Goal: Task Accomplishment & Management: Manage account settings

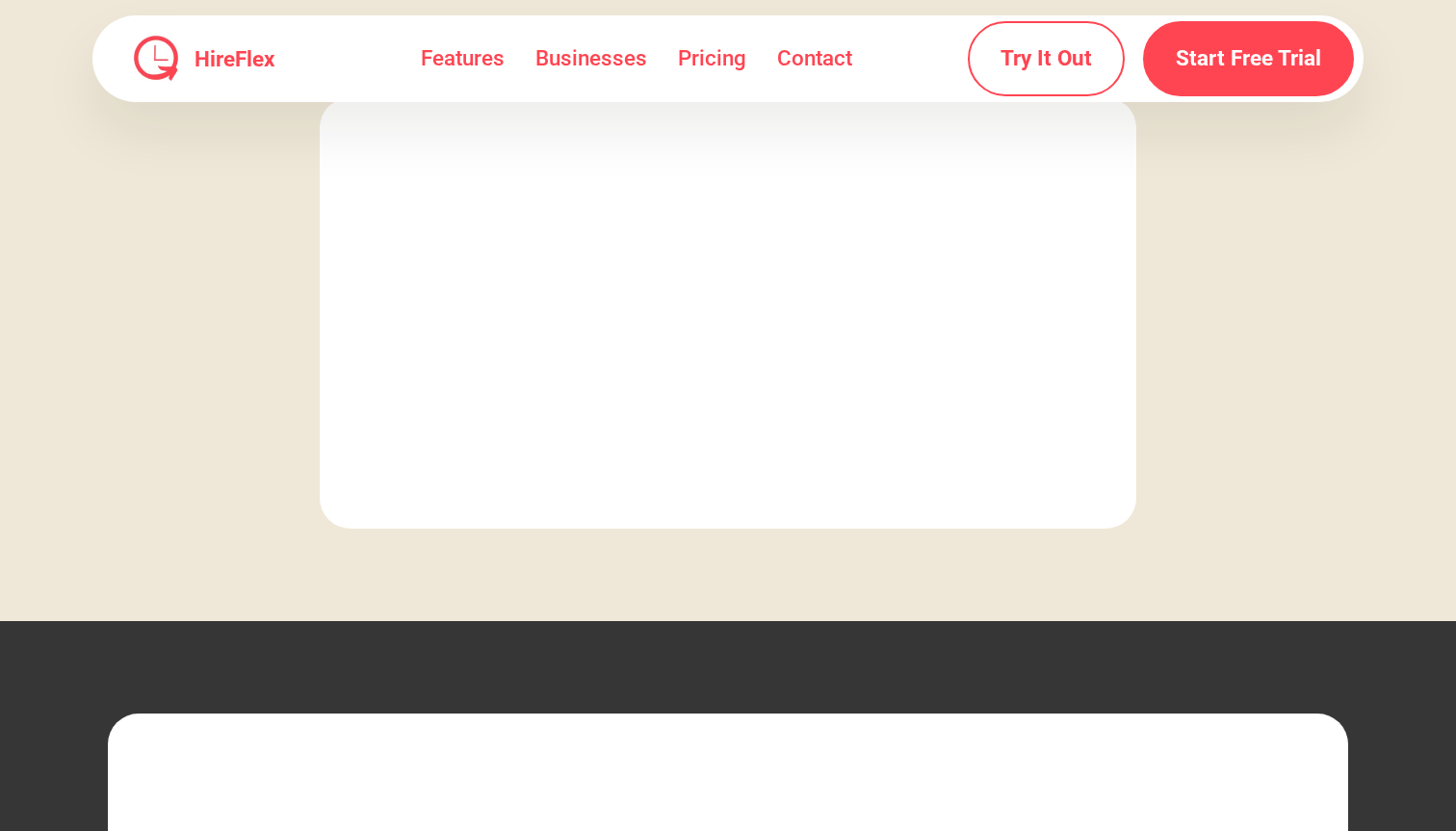
scroll to position [5568, 0]
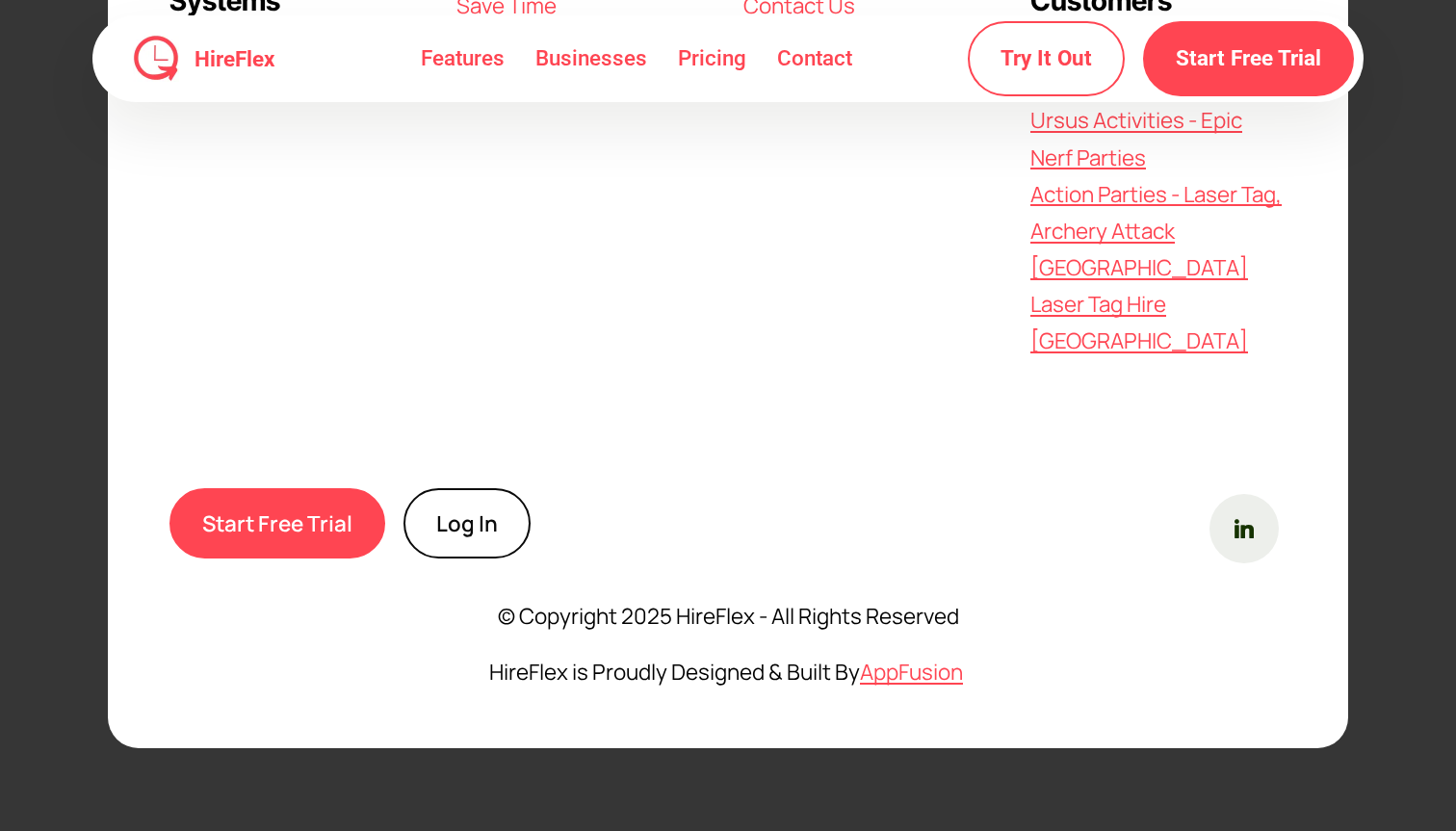
click at [473, 488] on link "Log In" at bounding box center [467, 522] width 127 height 70
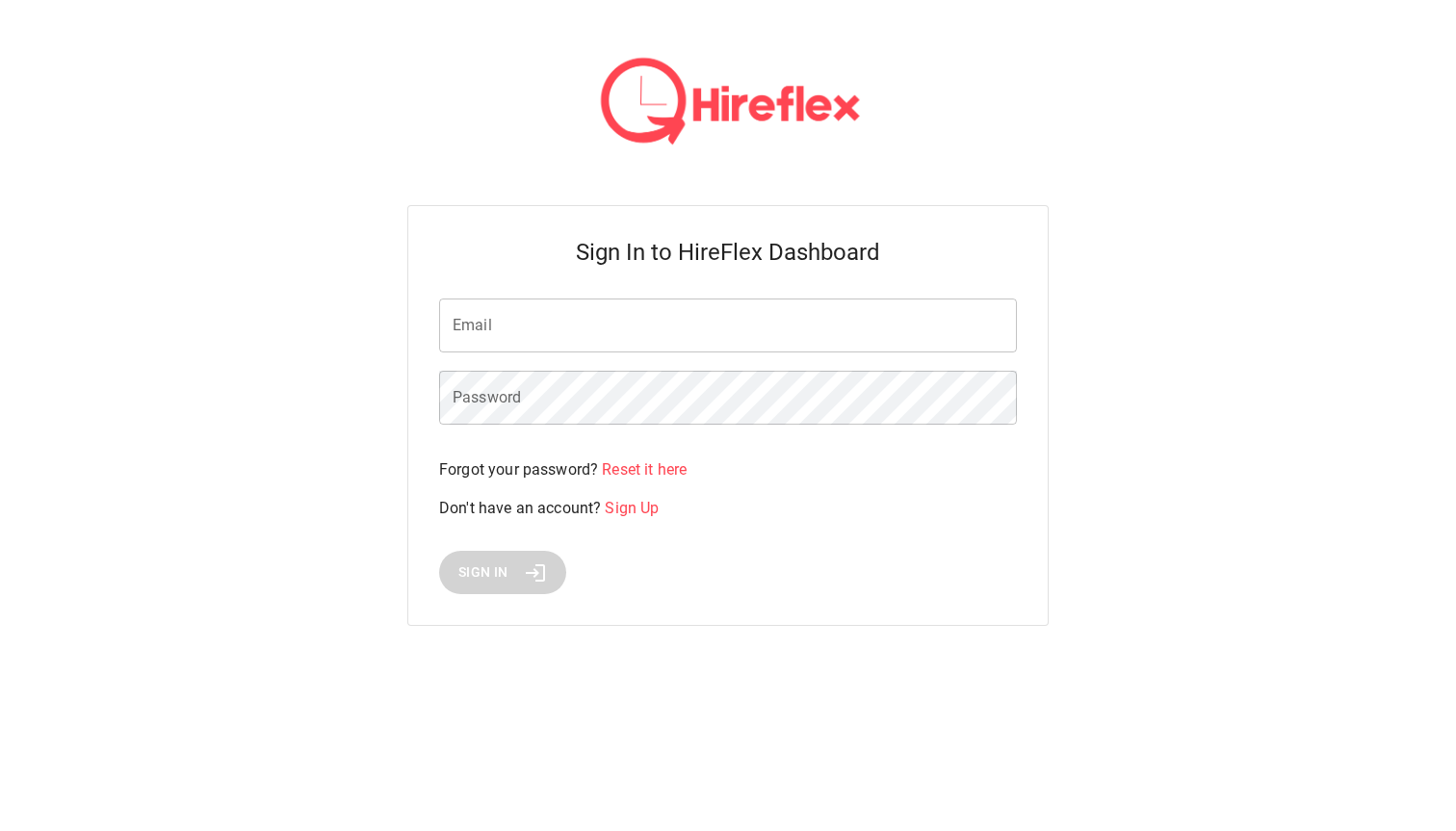
click at [580, 209] on div "Sign In to HireFlex Dashboard Email Email Password Password Forgot your passwor…" at bounding box center [728, 415] width 641 height 420
click at [576, 317] on input "Email" at bounding box center [728, 325] width 578 height 53
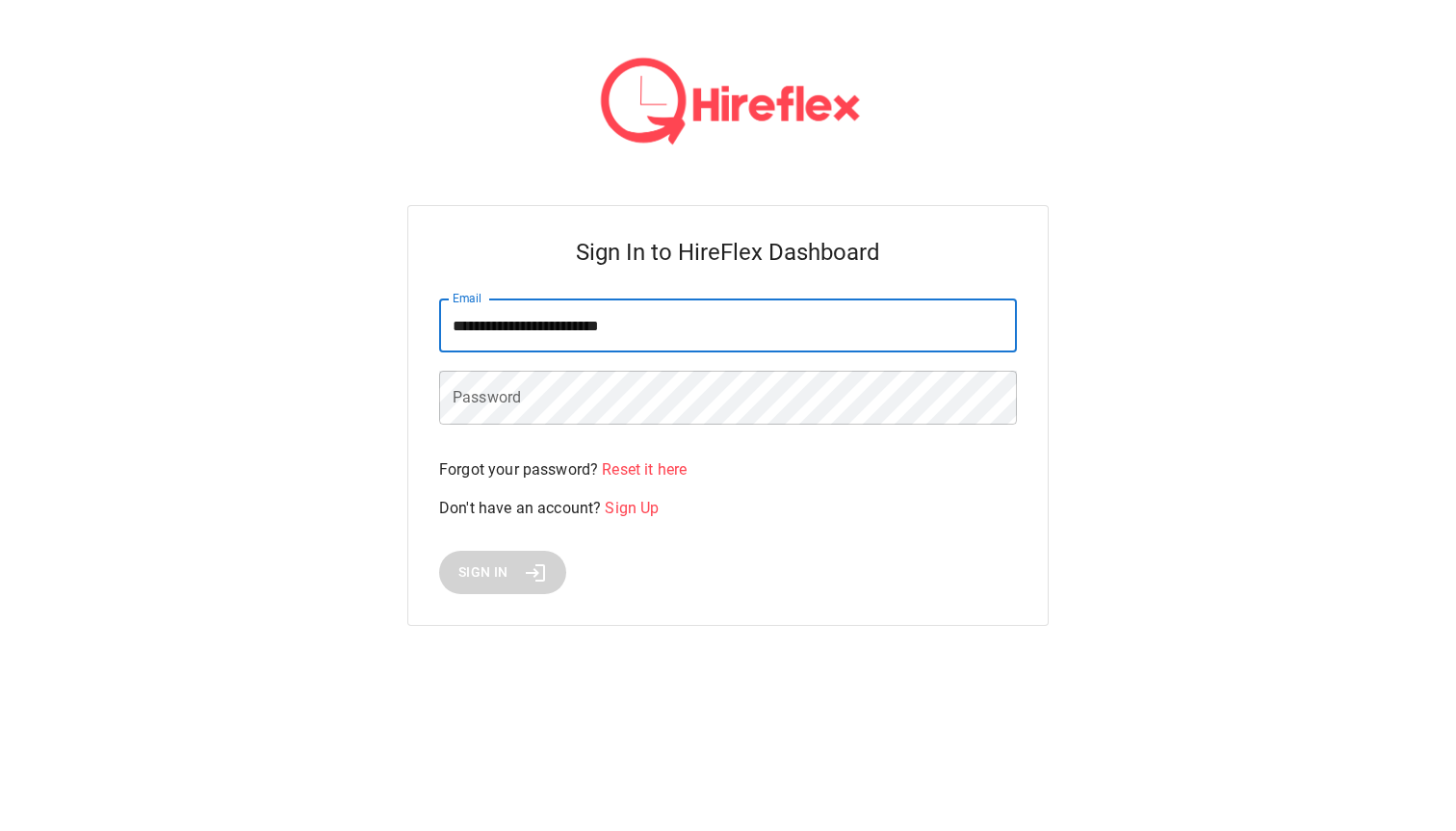
click at [559, 334] on input "**********" at bounding box center [728, 325] width 578 height 53
type input "**********"
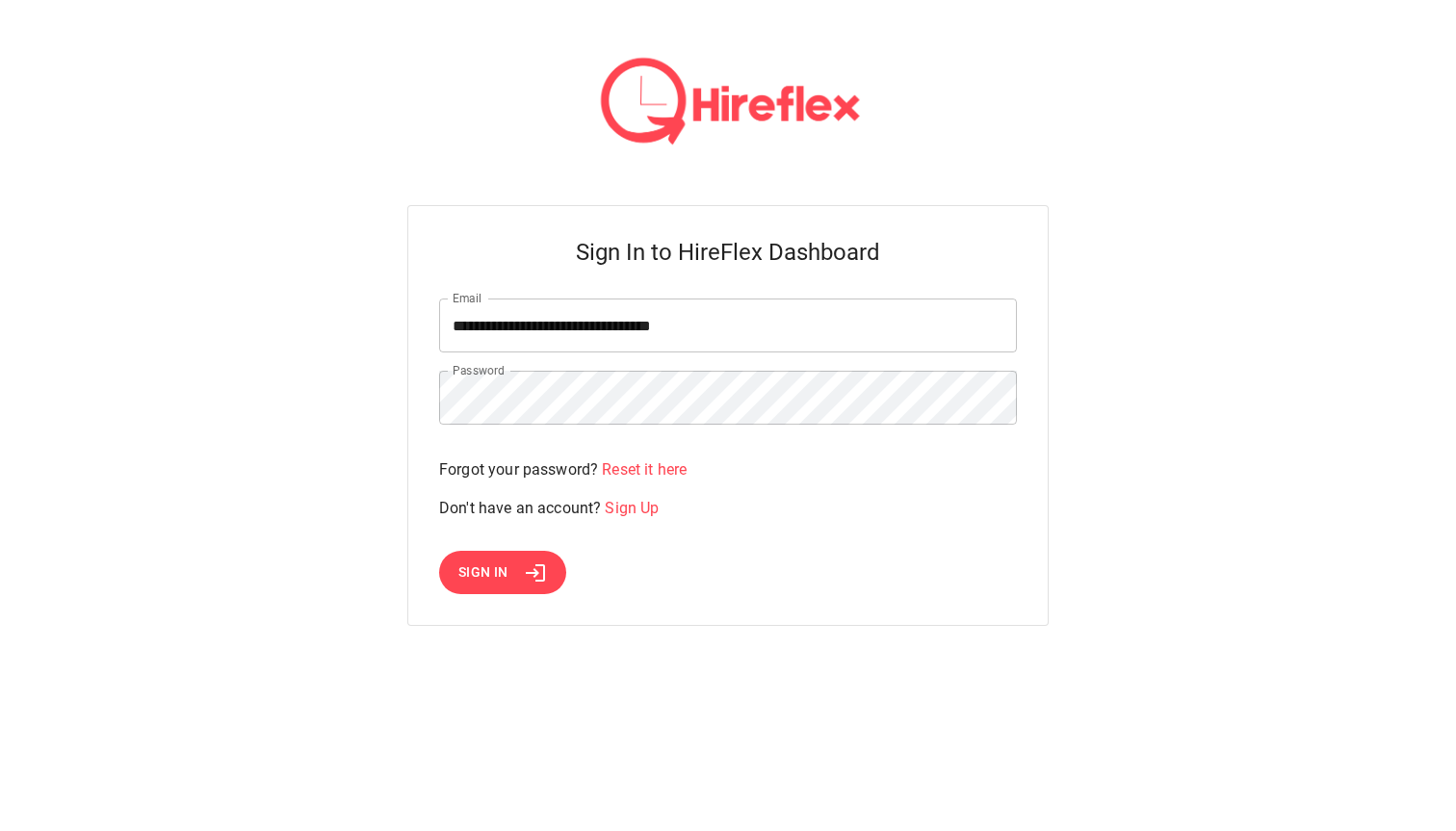
click at [506, 575] on span "Sign In" at bounding box center [483, 572] width 50 height 24
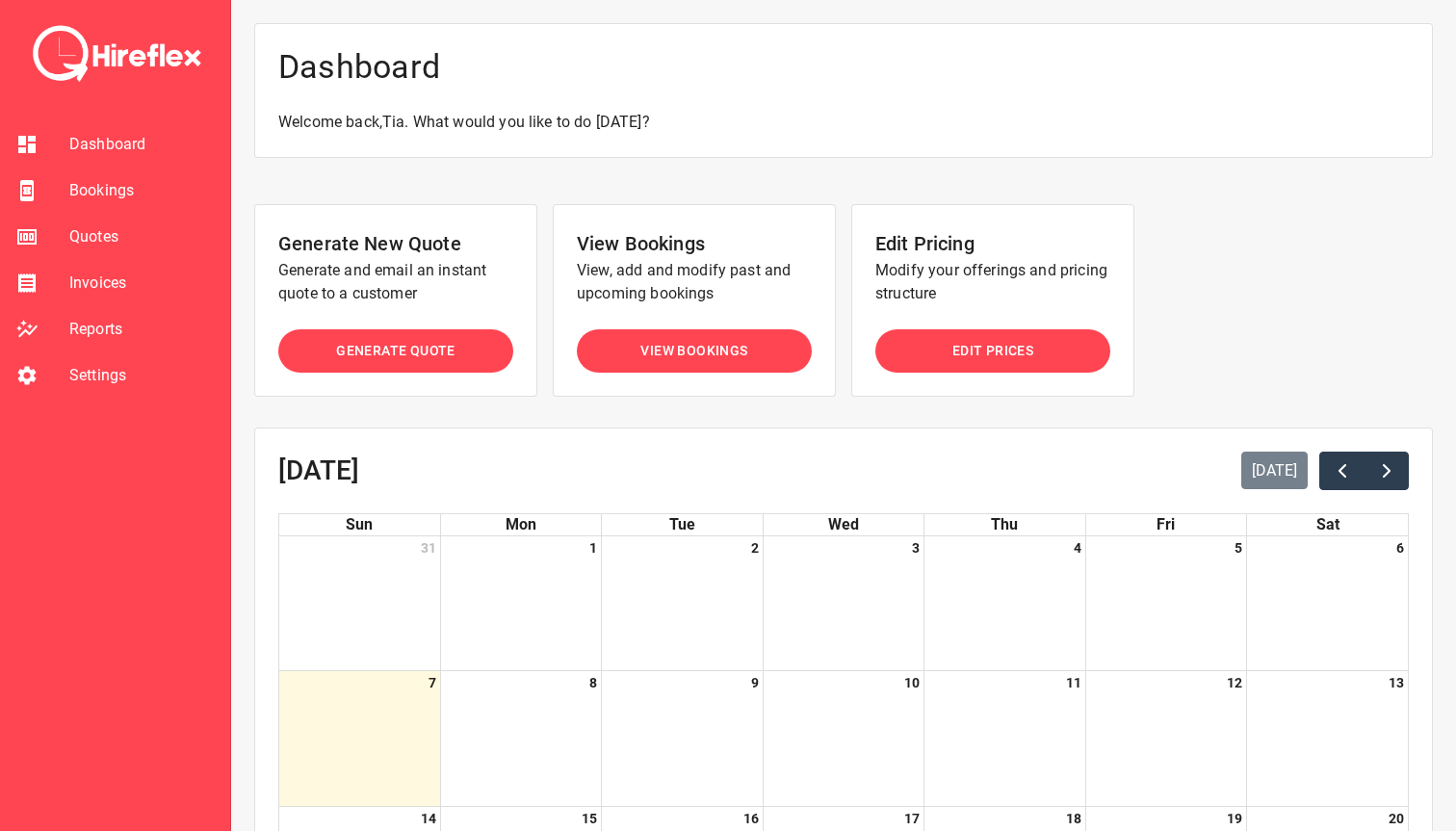
click at [119, 175] on li "Bookings" at bounding box center [115, 190] width 231 height 46
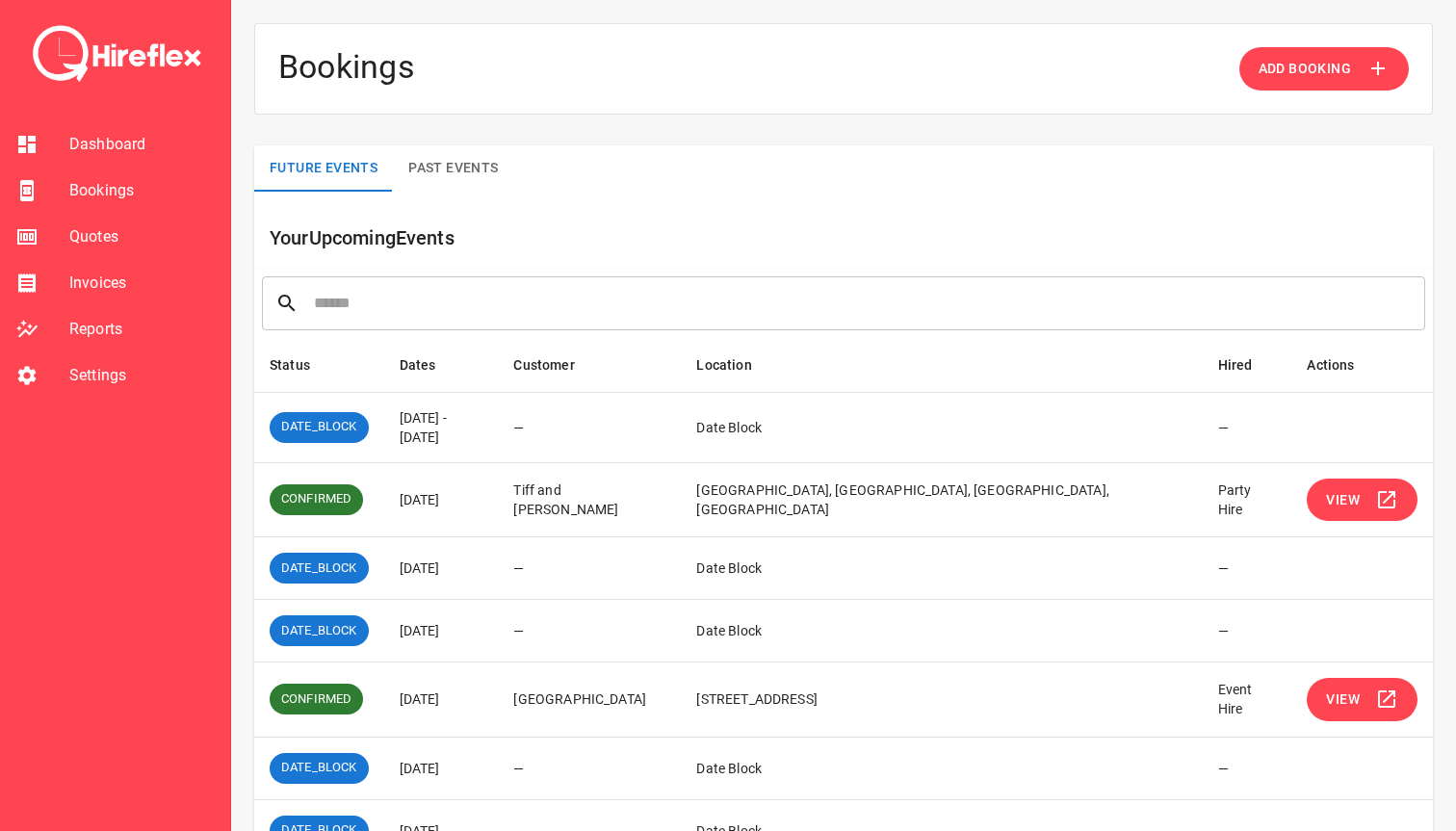
click at [114, 367] on span "Settings" at bounding box center [142, 375] width 146 height 23
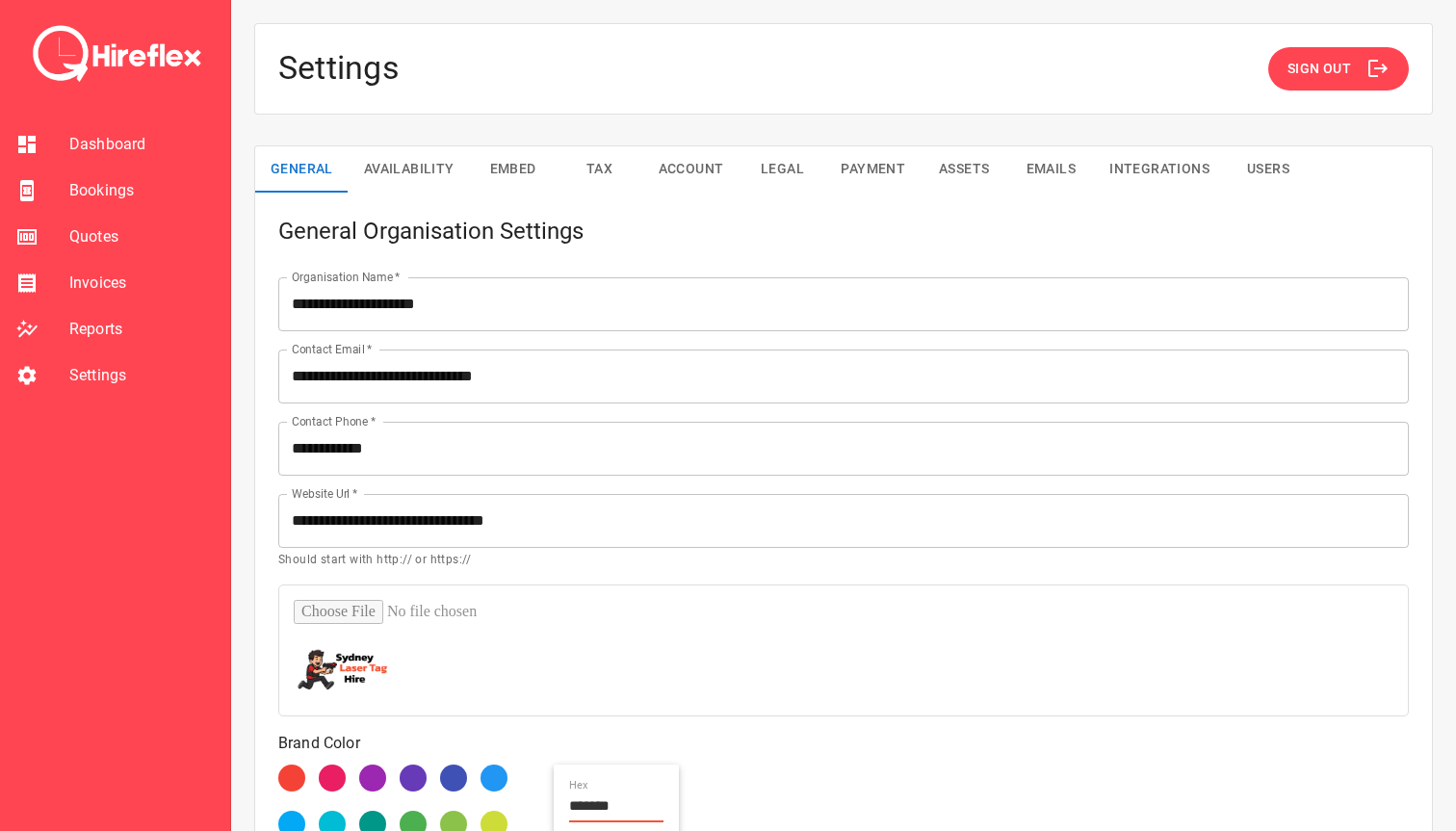
click at [409, 160] on button "Availability" at bounding box center [409, 169] width 122 height 46
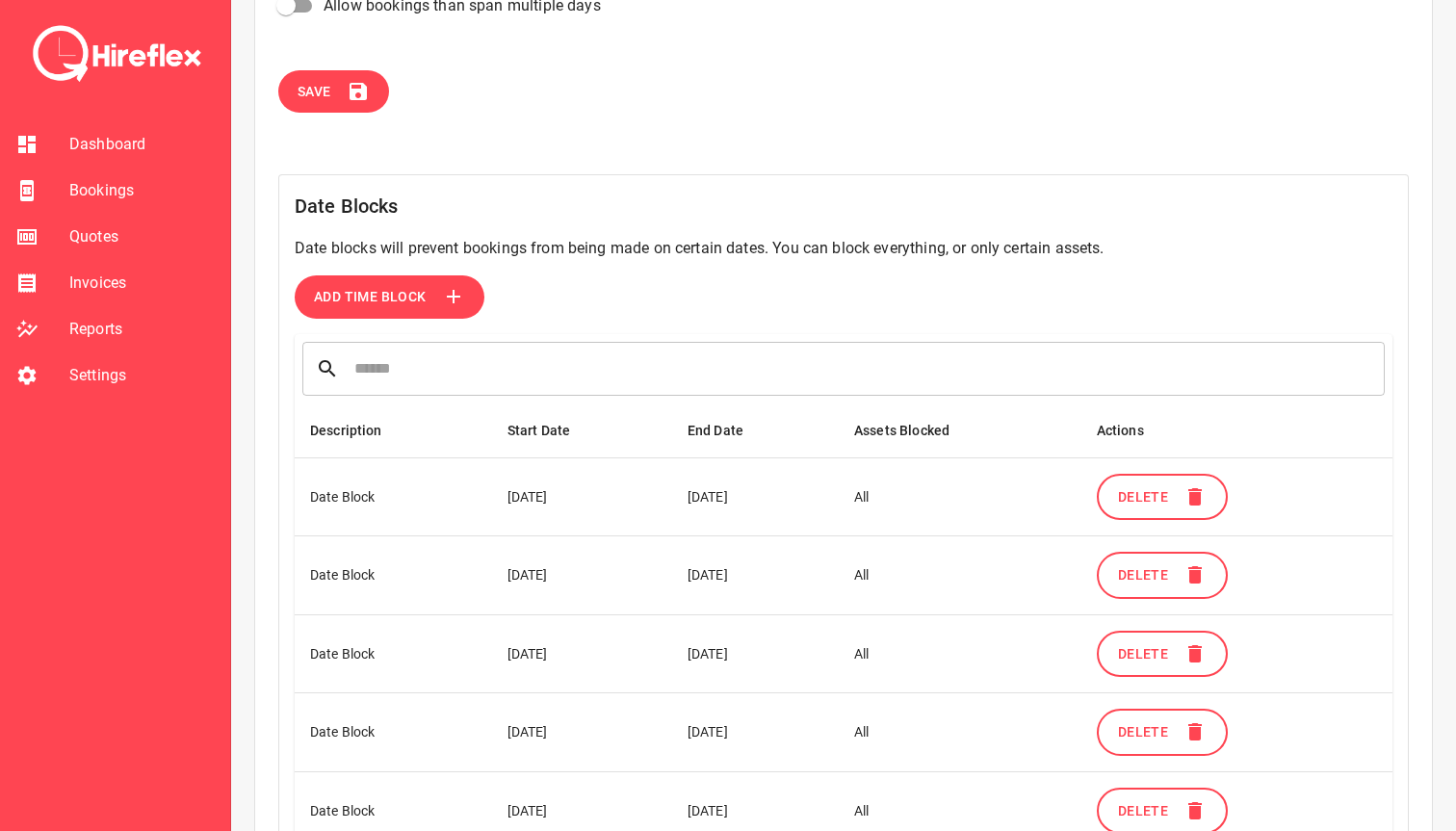
scroll to position [436, 0]
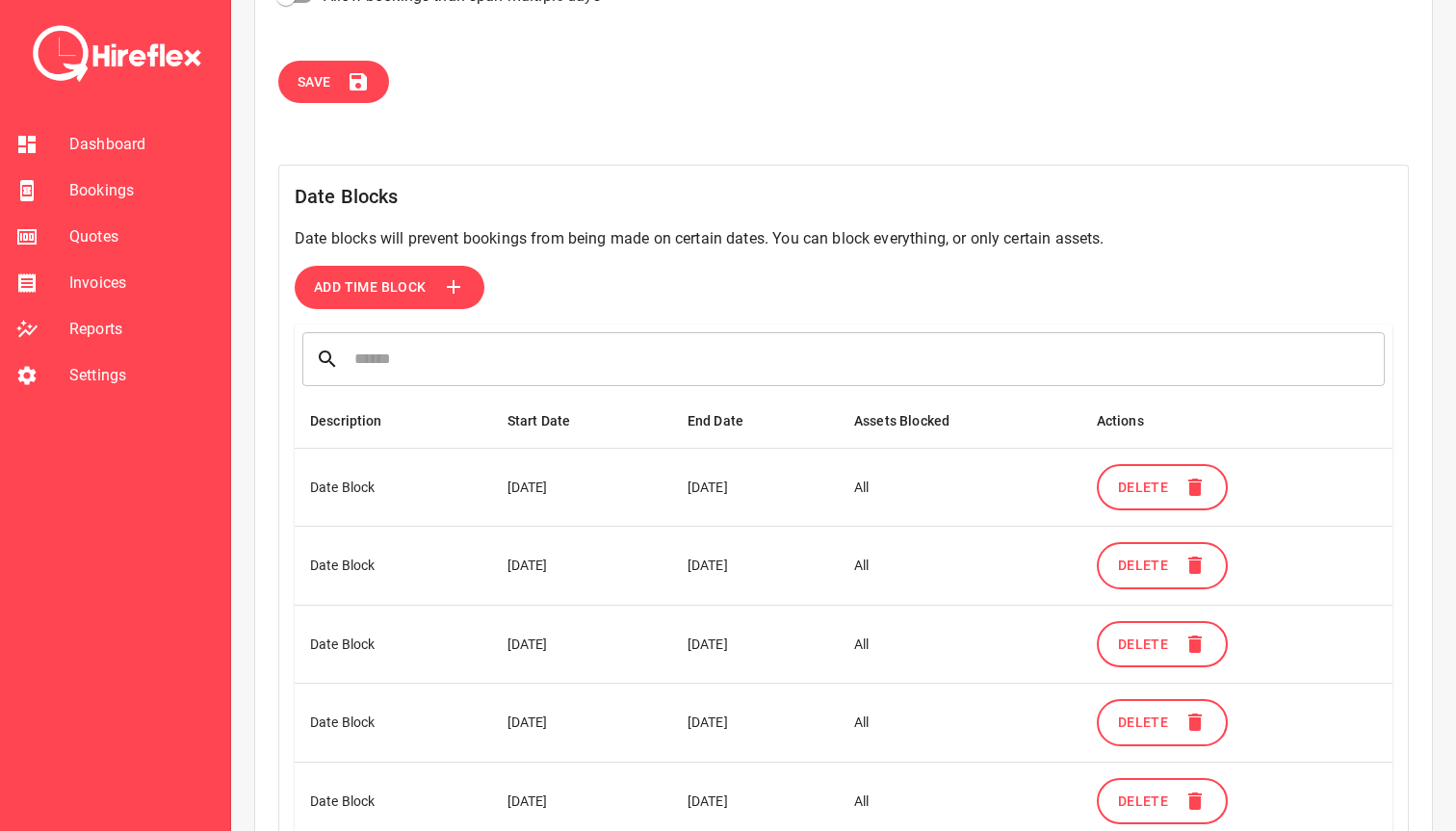
click at [406, 301] on button "Add Time Block" at bounding box center [390, 288] width 190 height 44
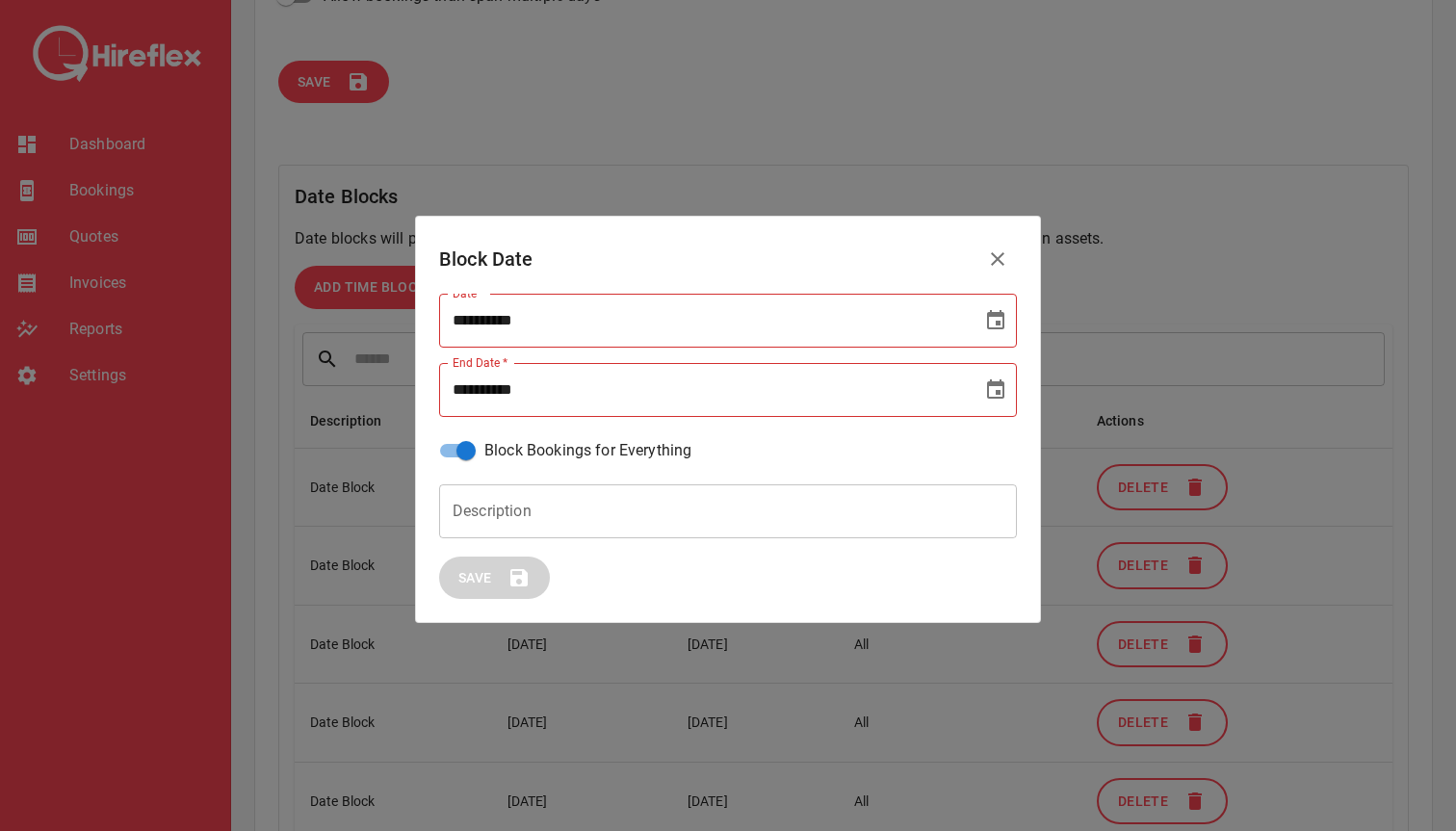
click at [530, 328] on input "**********" at bounding box center [704, 321] width 530 height 53
click at [982, 330] on button "Choose date" at bounding box center [996, 321] width 39 height 39
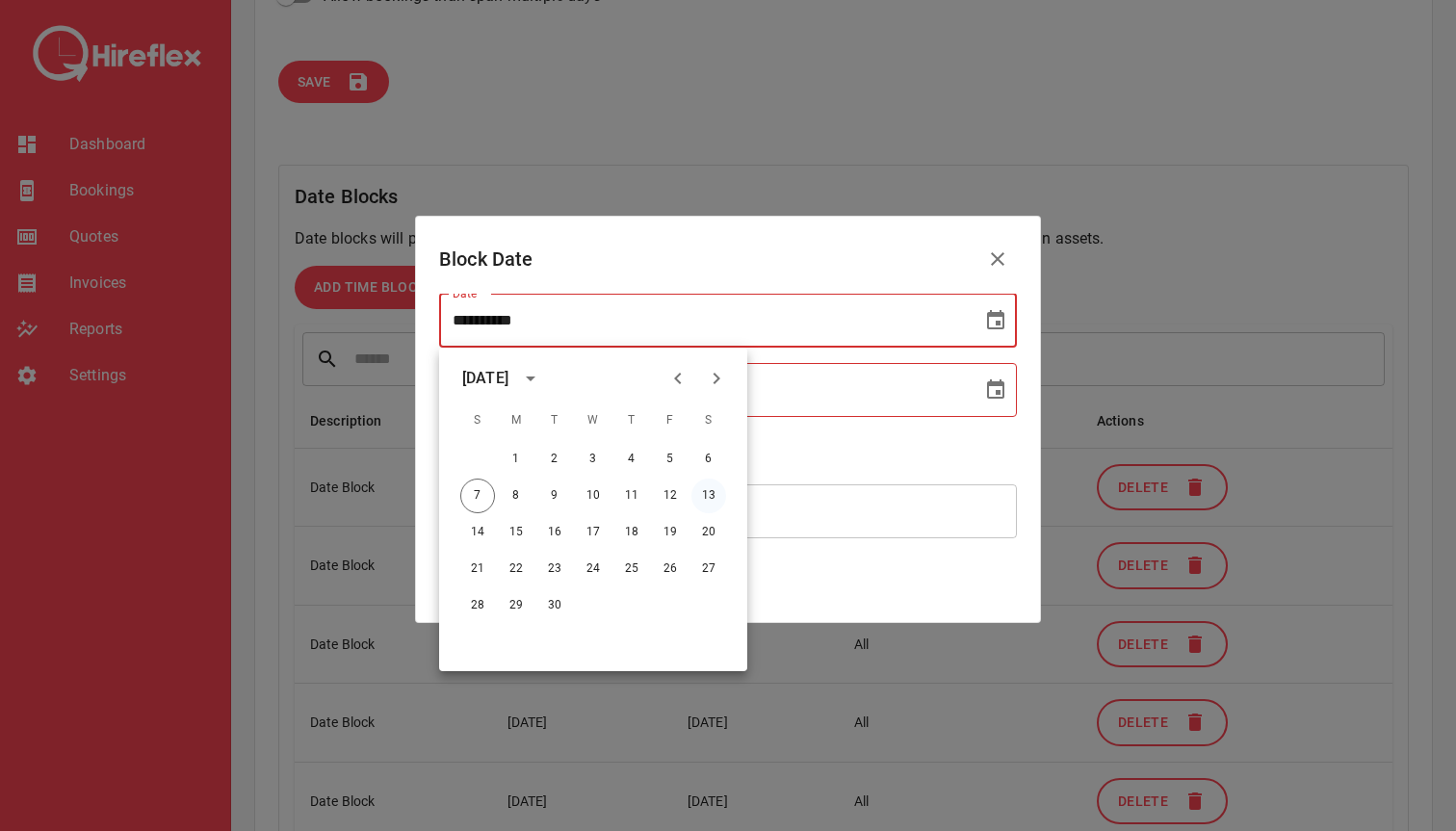
click at [714, 490] on button "13" at bounding box center [709, 496] width 35 height 35
type input "**********"
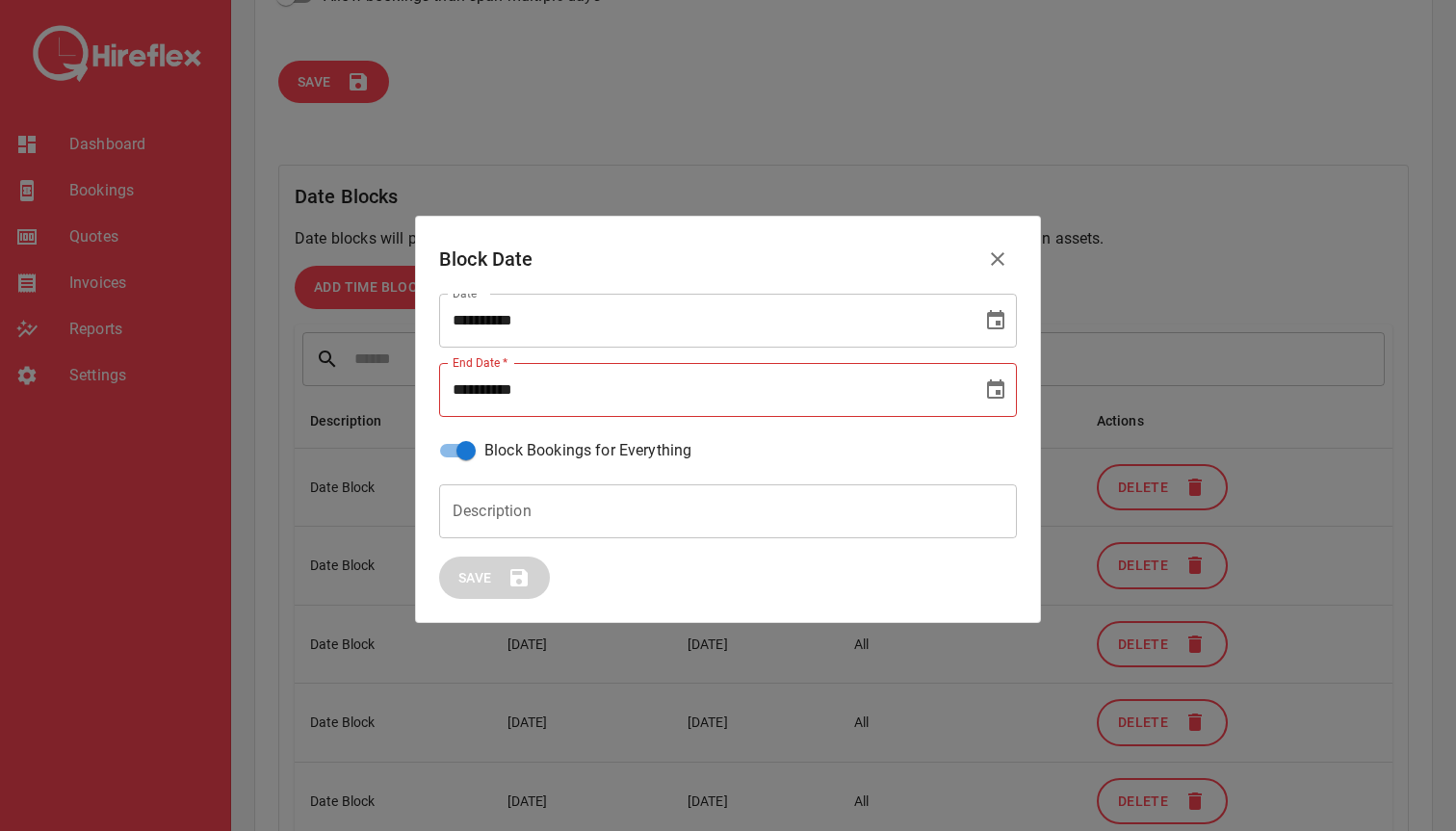
click at [995, 388] on icon "Choose date" at bounding box center [995, 389] width 23 height 23
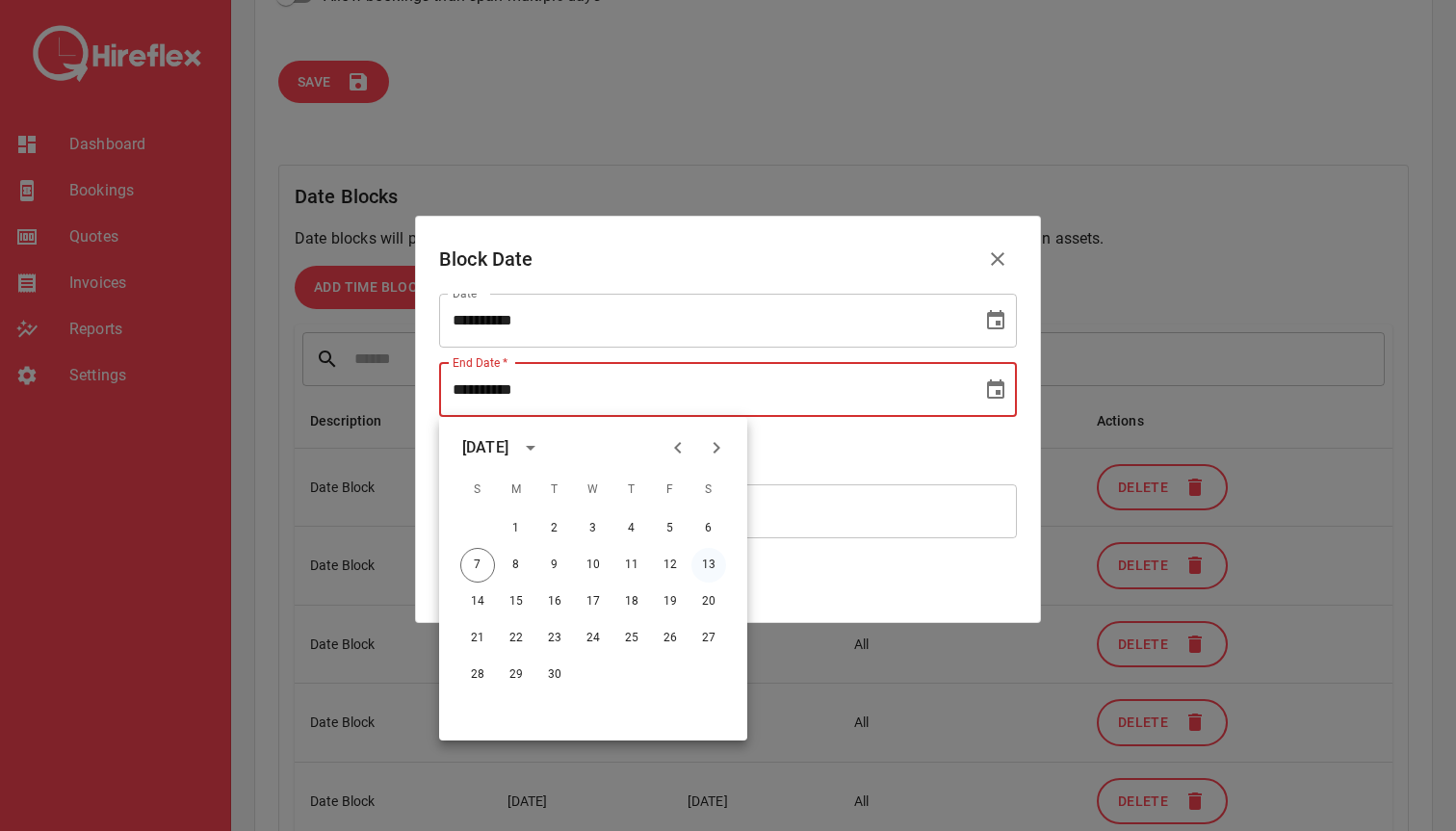
click at [714, 565] on button "13" at bounding box center [709, 565] width 35 height 35
type input "**********"
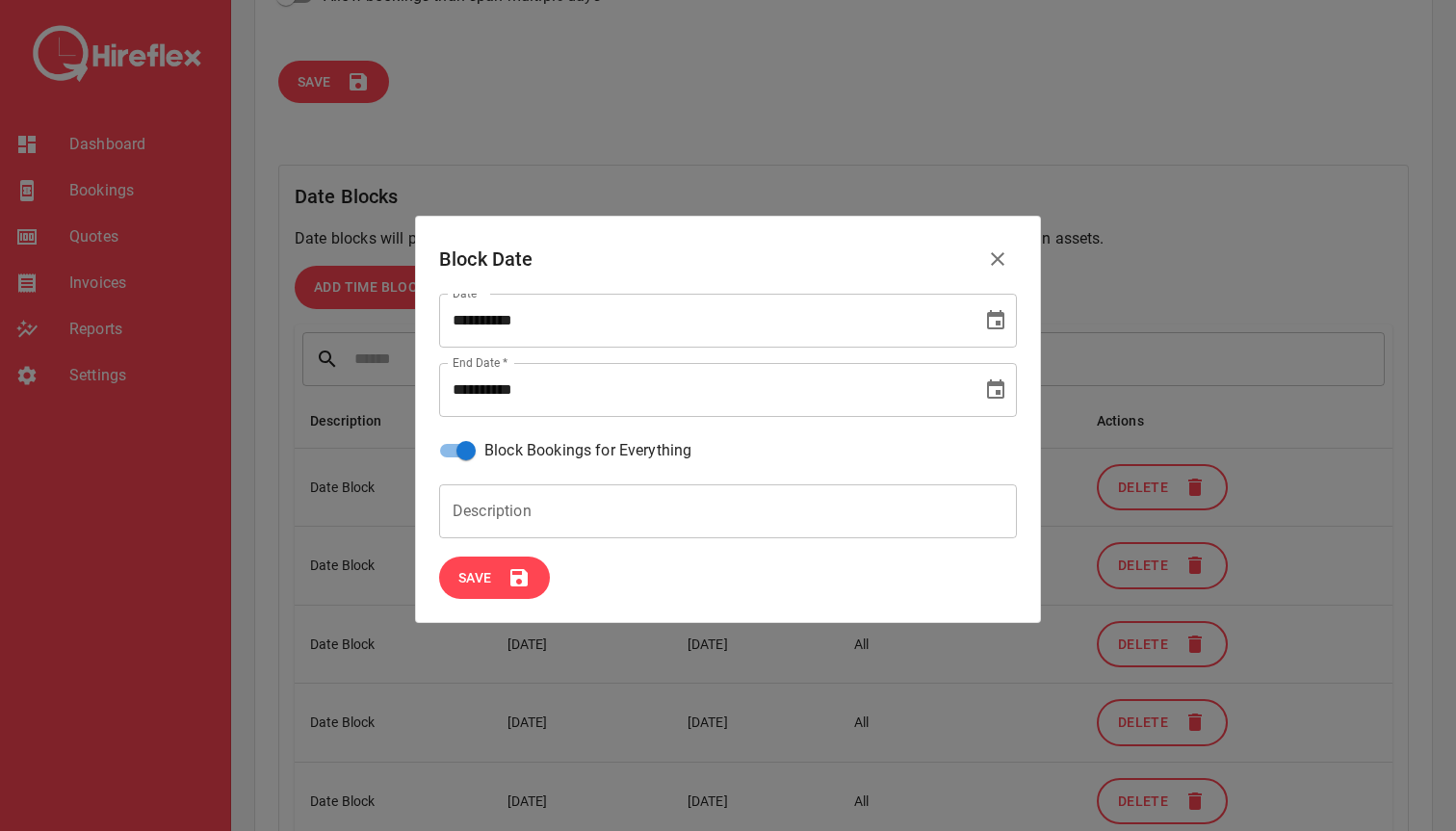
click at [635, 526] on input "Description" at bounding box center [728, 510] width 578 height 53
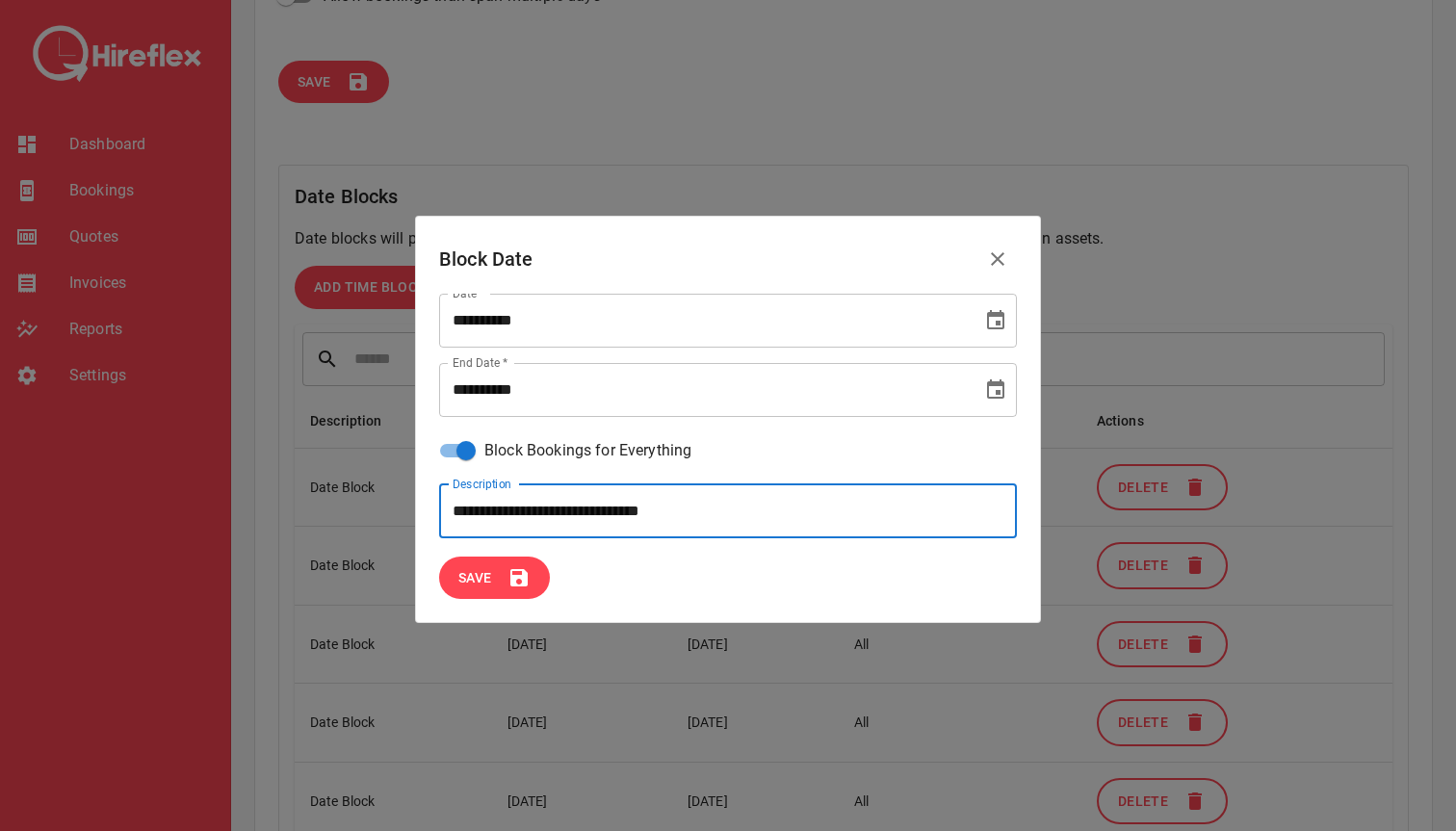
type input "**********"
click at [490, 573] on span "Save" at bounding box center [475, 578] width 34 height 24
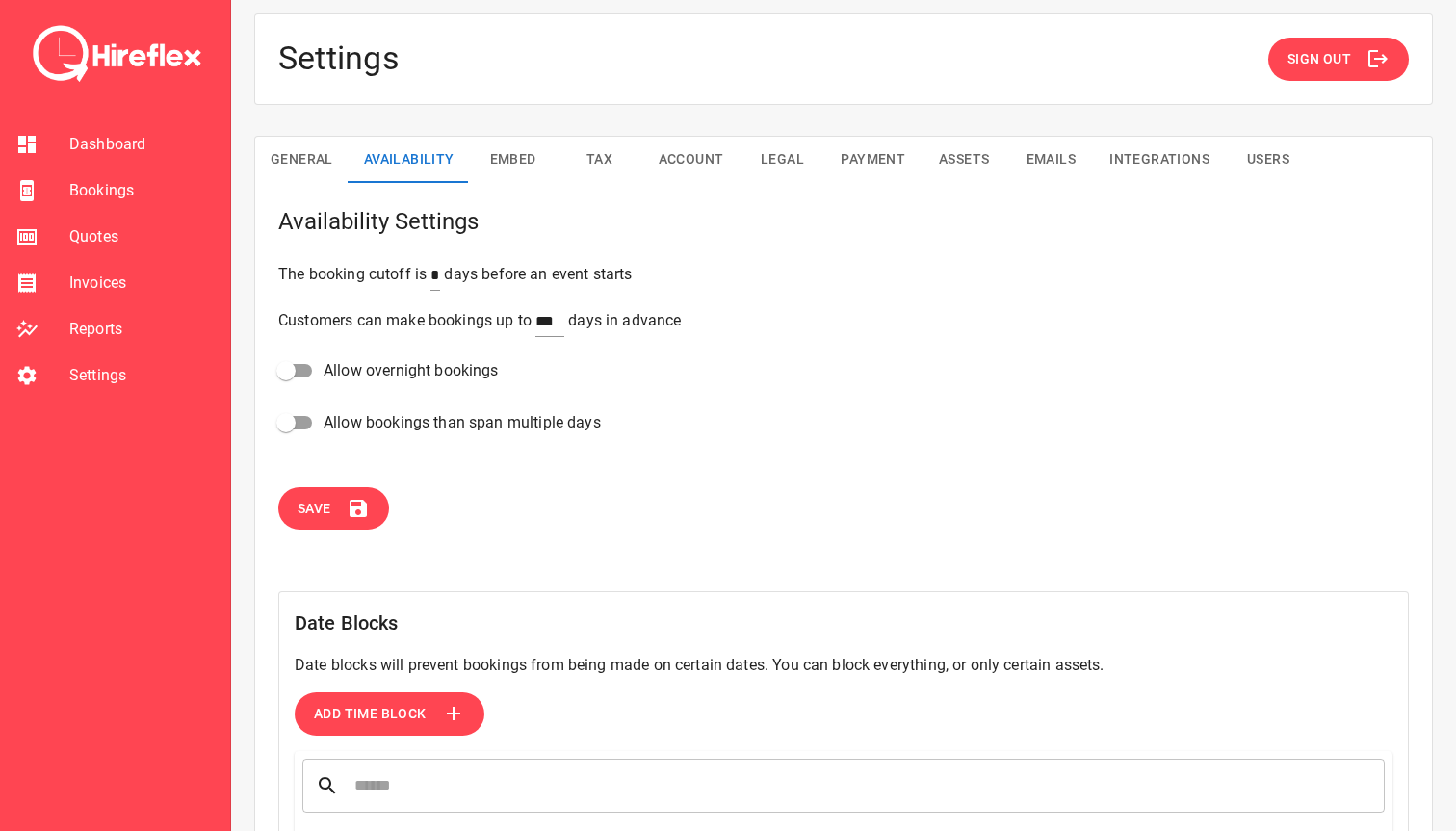
scroll to position [0, 0]
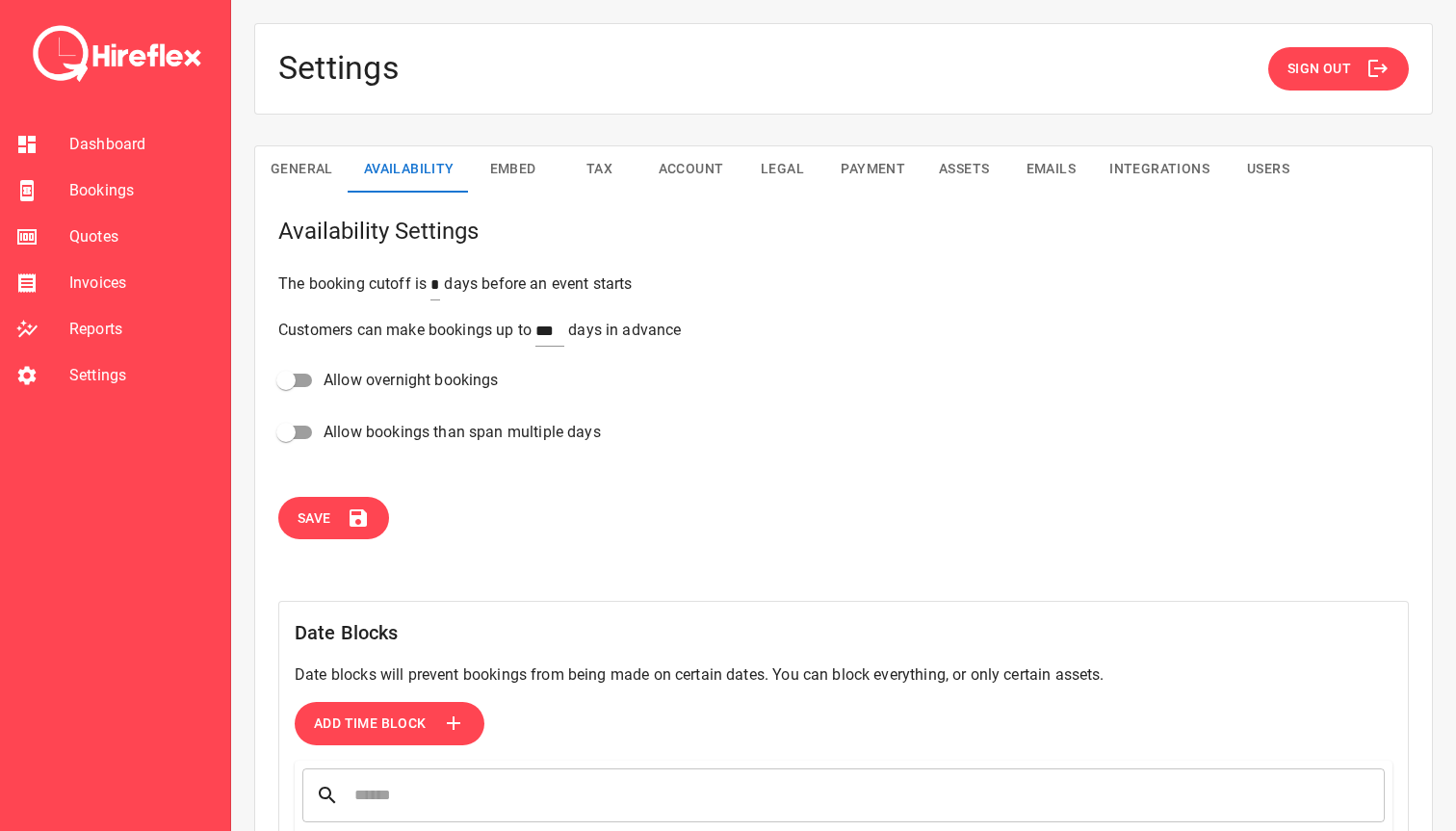
click at [87, 190] on span "Bookings" at bounding box center [142, 190] width 146 height 23
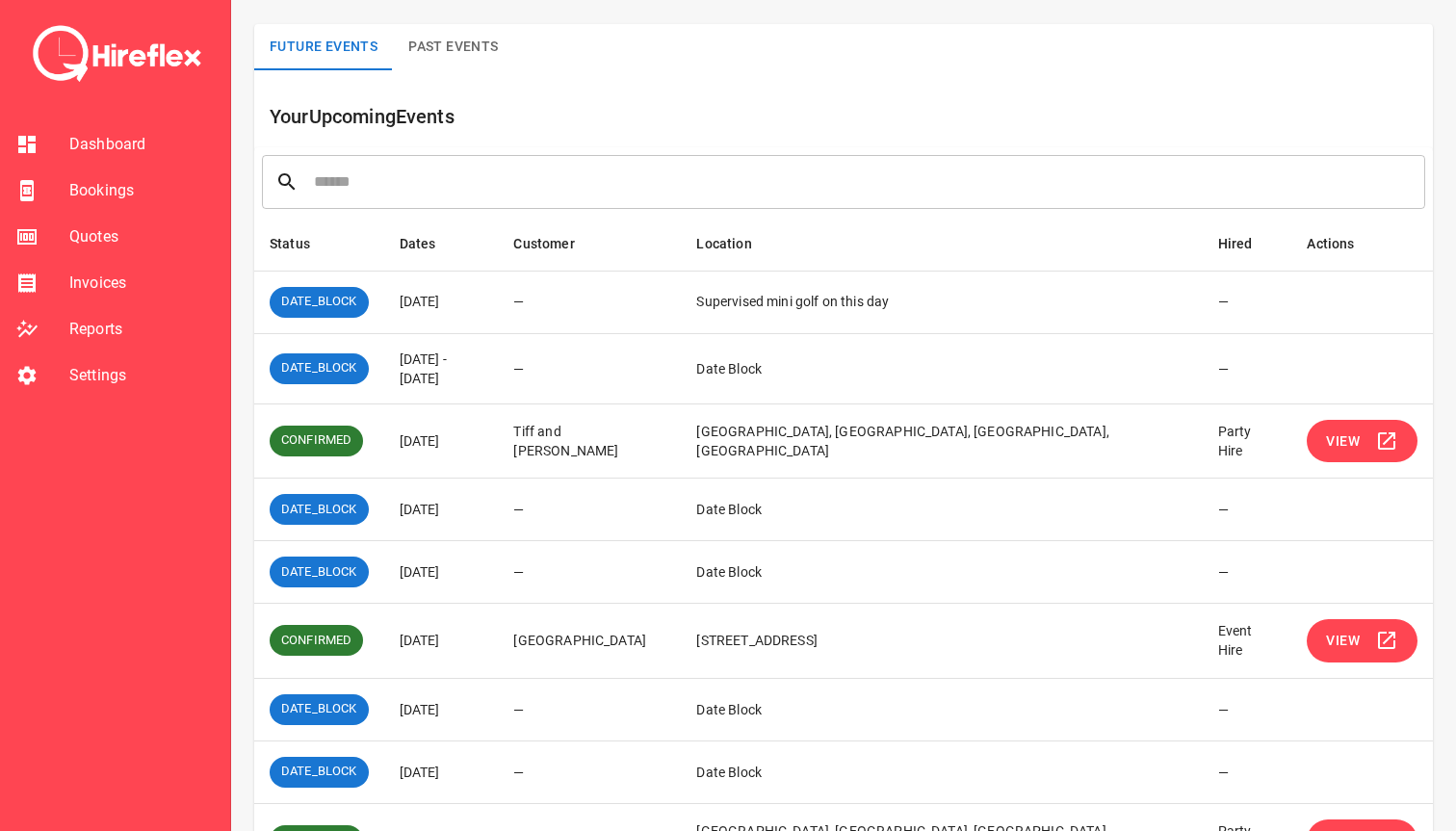
scroll to position [131, 0]
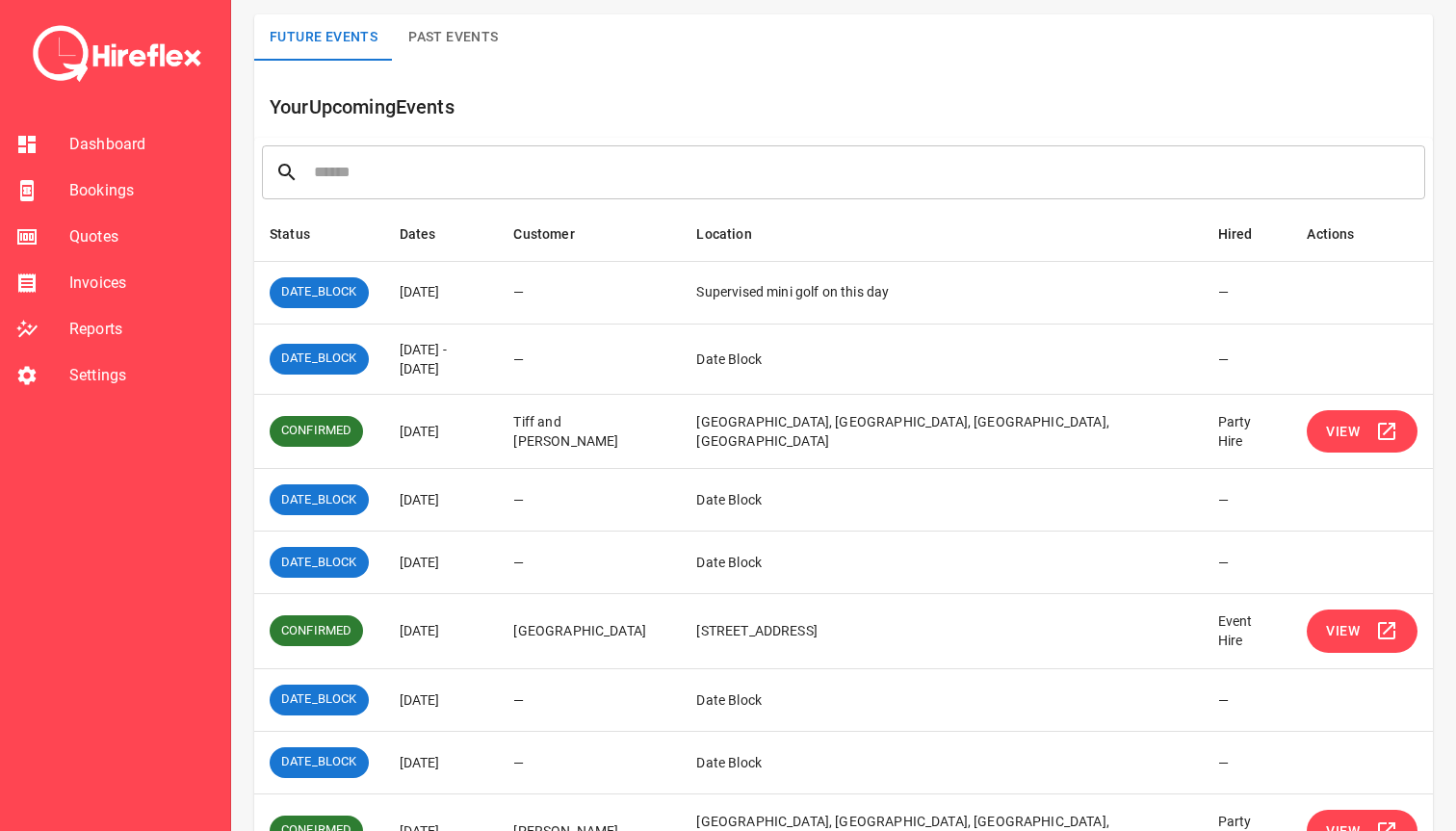
drag, startPoint x: 413, startPoint y: 428, endPoint x: 550, endPoint y: 428, distance: 137.0
click at [499, 428] on td "20 Sep 2025" at bounding box center [441, 431] width 115 height 75
click at [1370, 431] on button "View" at bounding box center [1362, 431] width 111 height 44
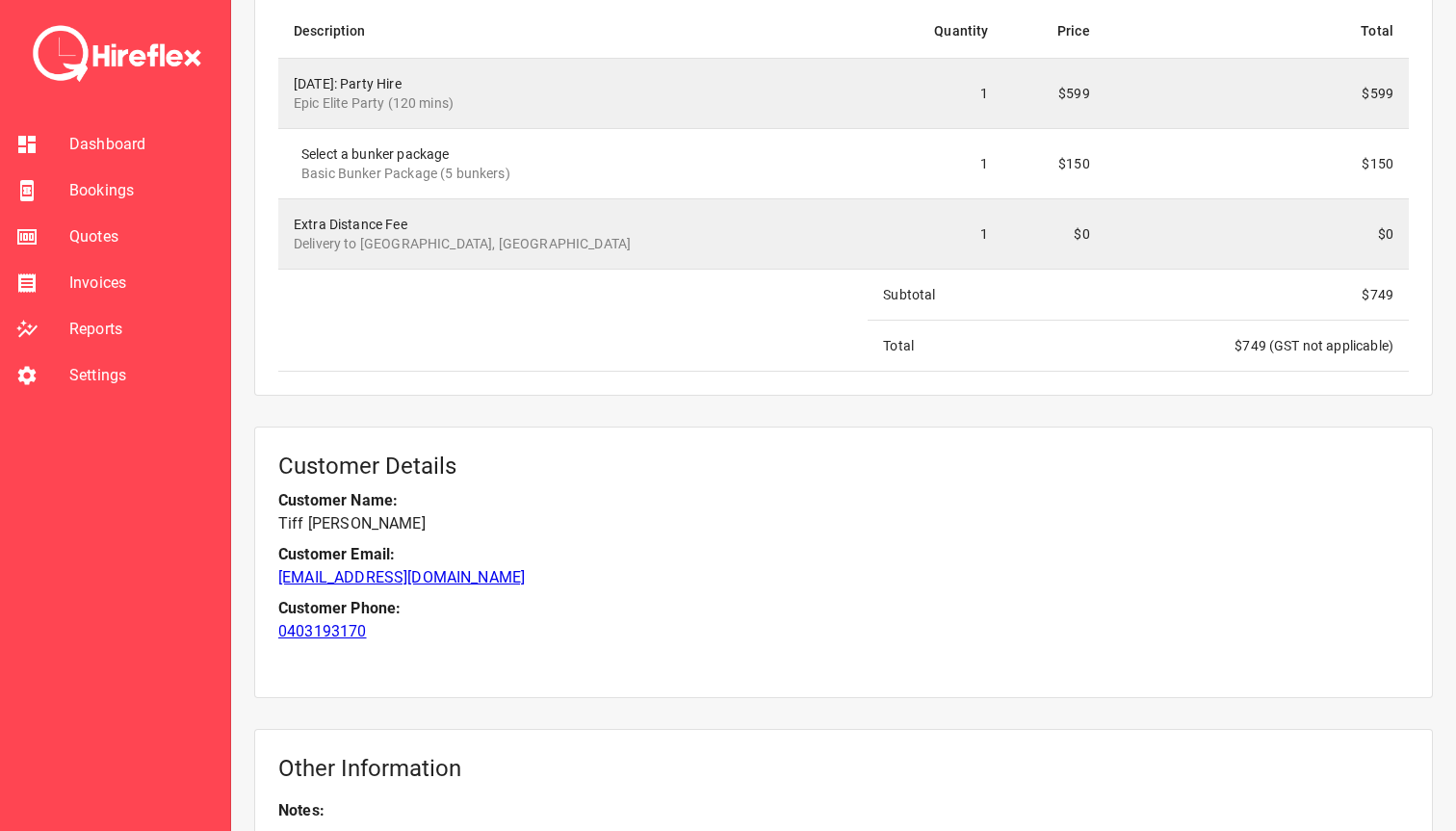
scroll to position [1870, 0]
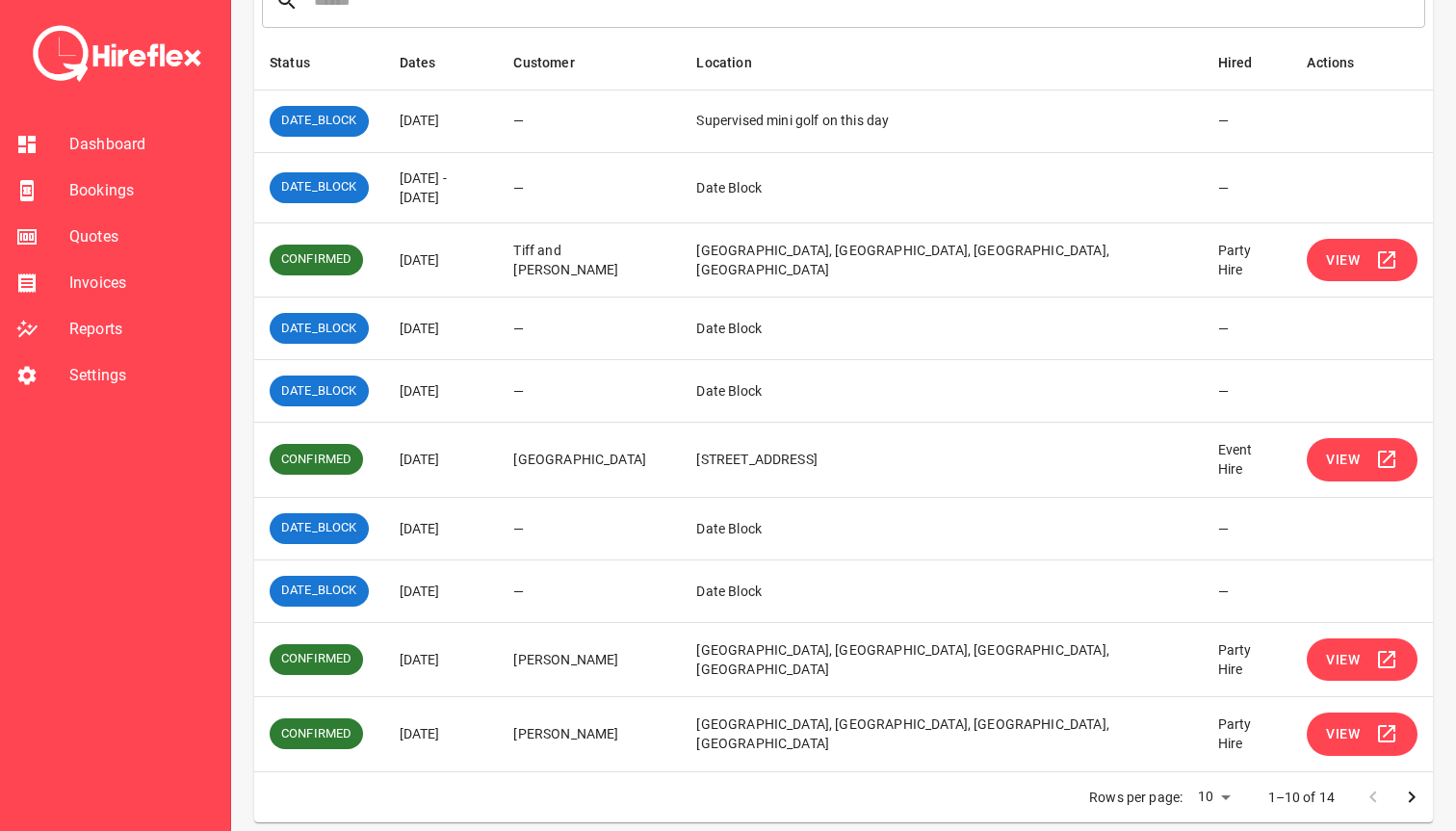
scroll to position [308, 0]
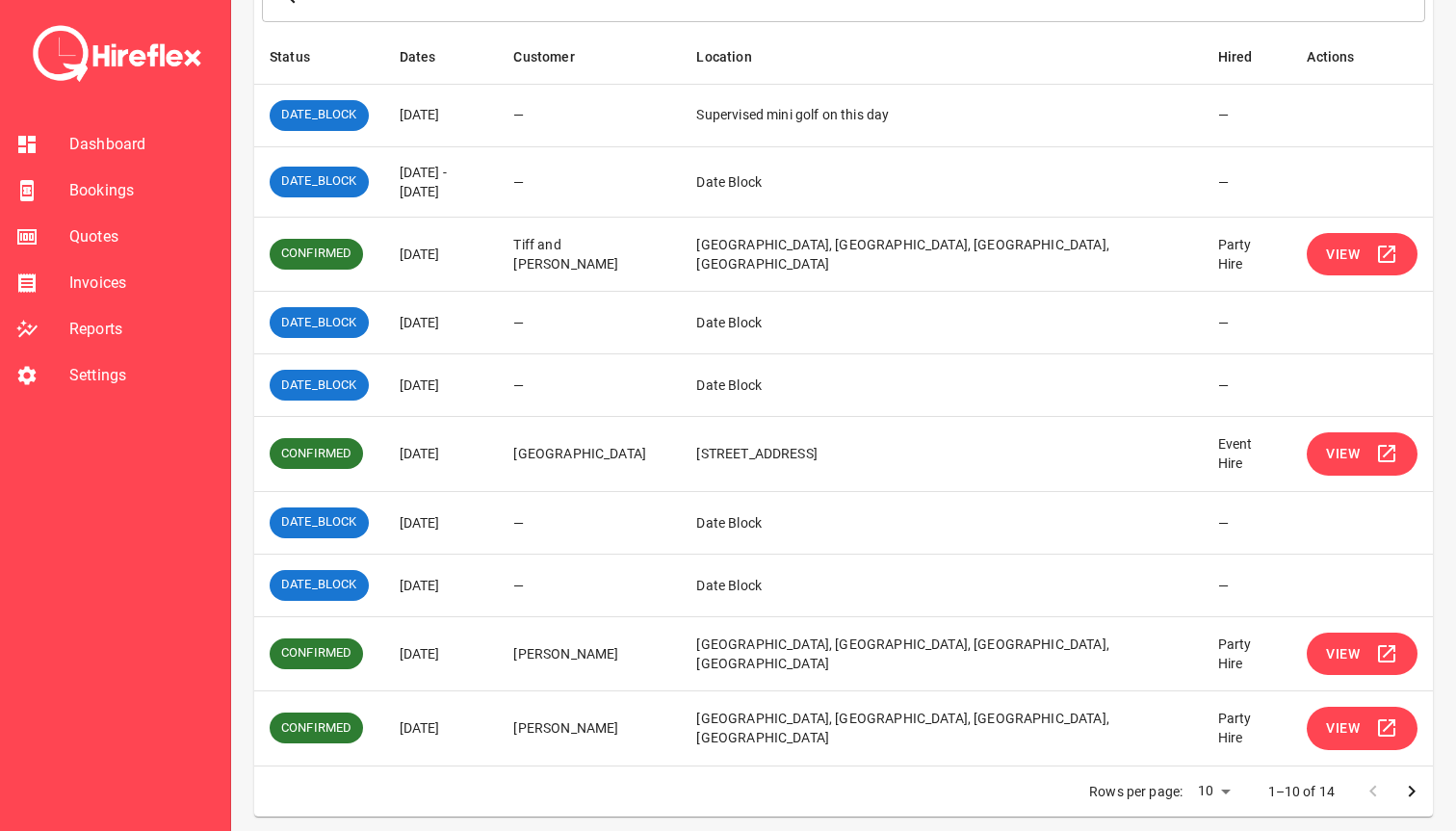
click at [1317, 442] on button "View" at bounding box center [1362, 454] width 111 height 44
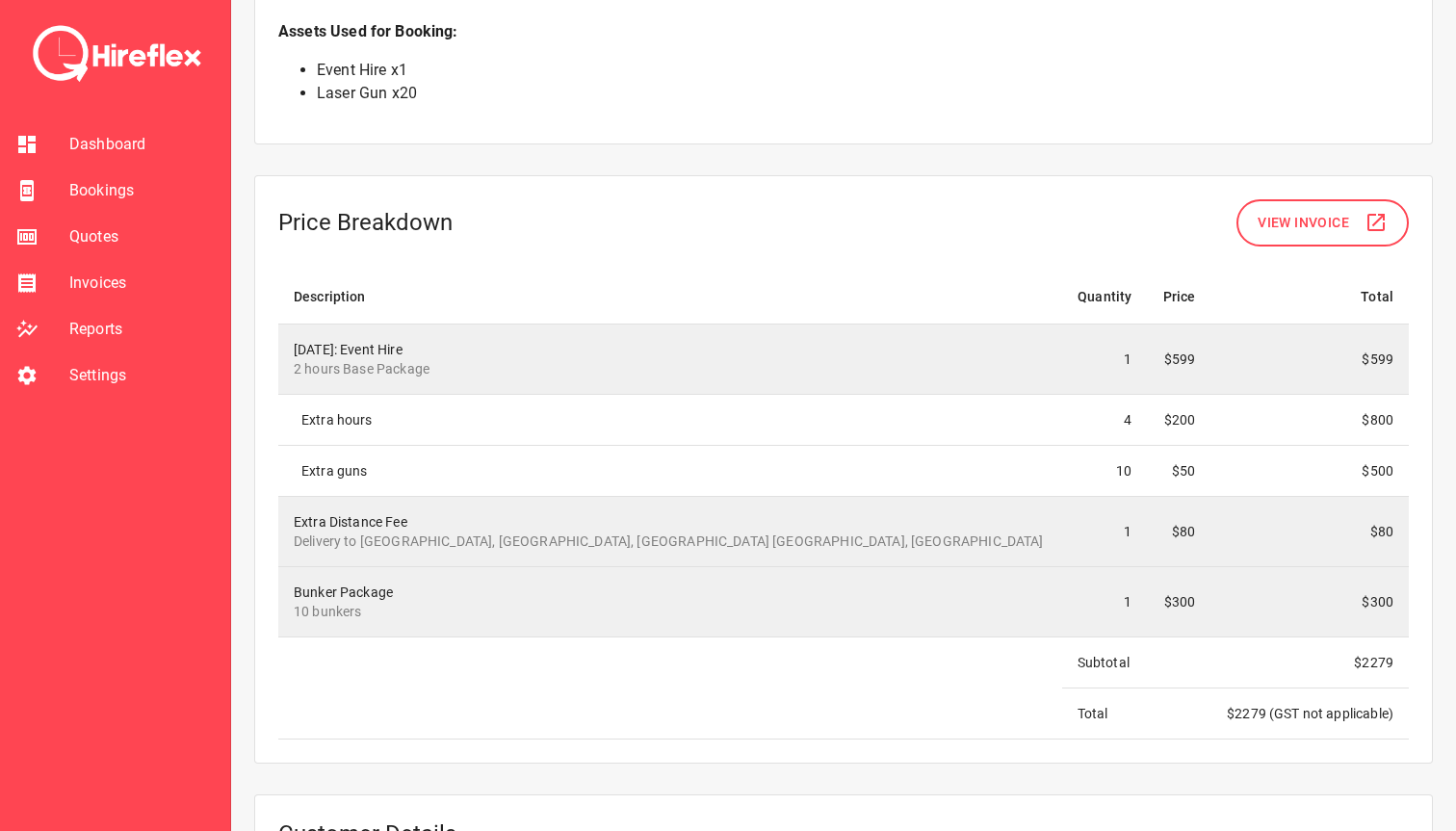
scroll to position [1638, 0]
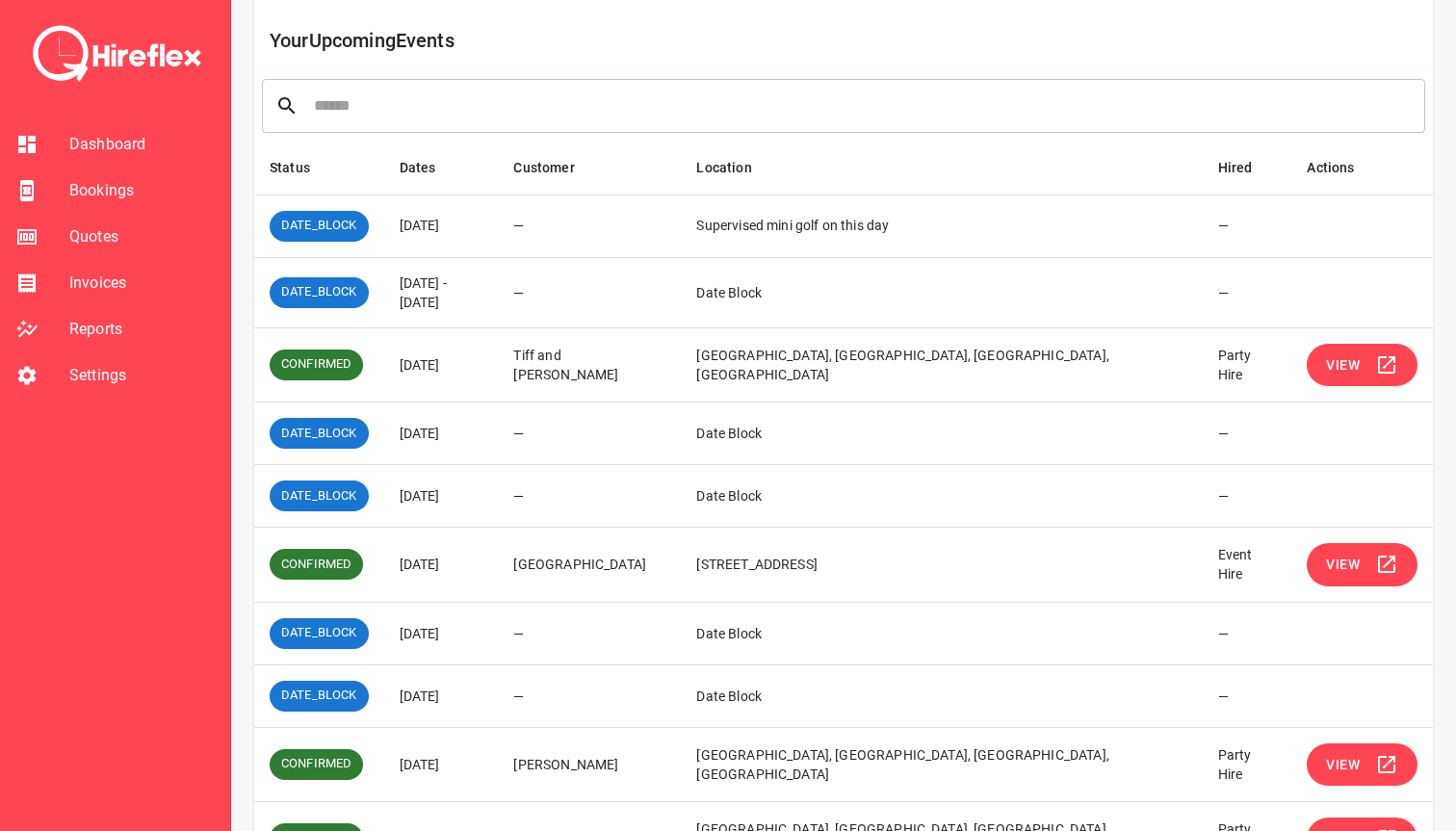
scroll to position [308, 0]
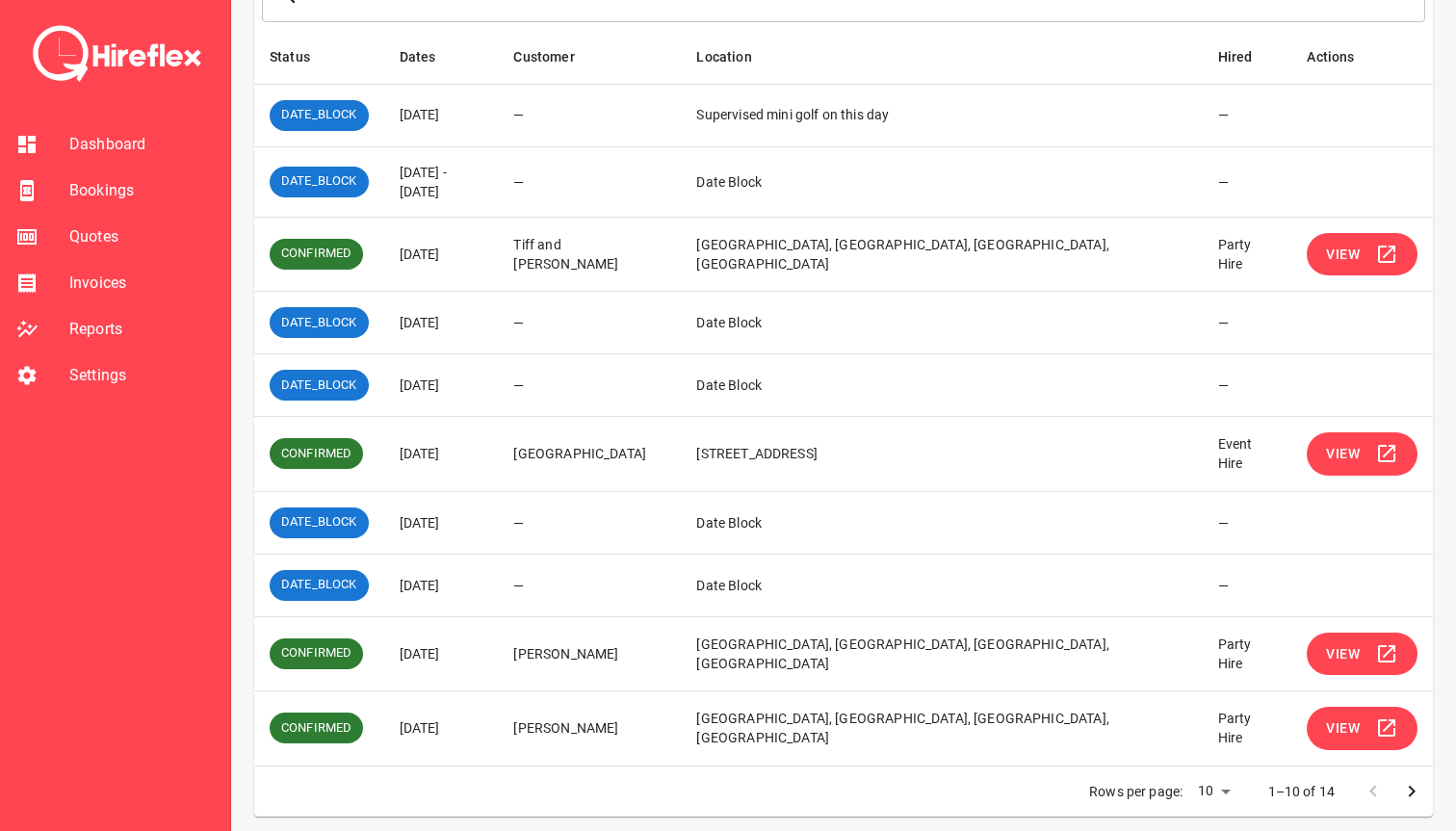
click at [1331, 648] on span "View" at bounding box center [1343, 654] width 34 height 24
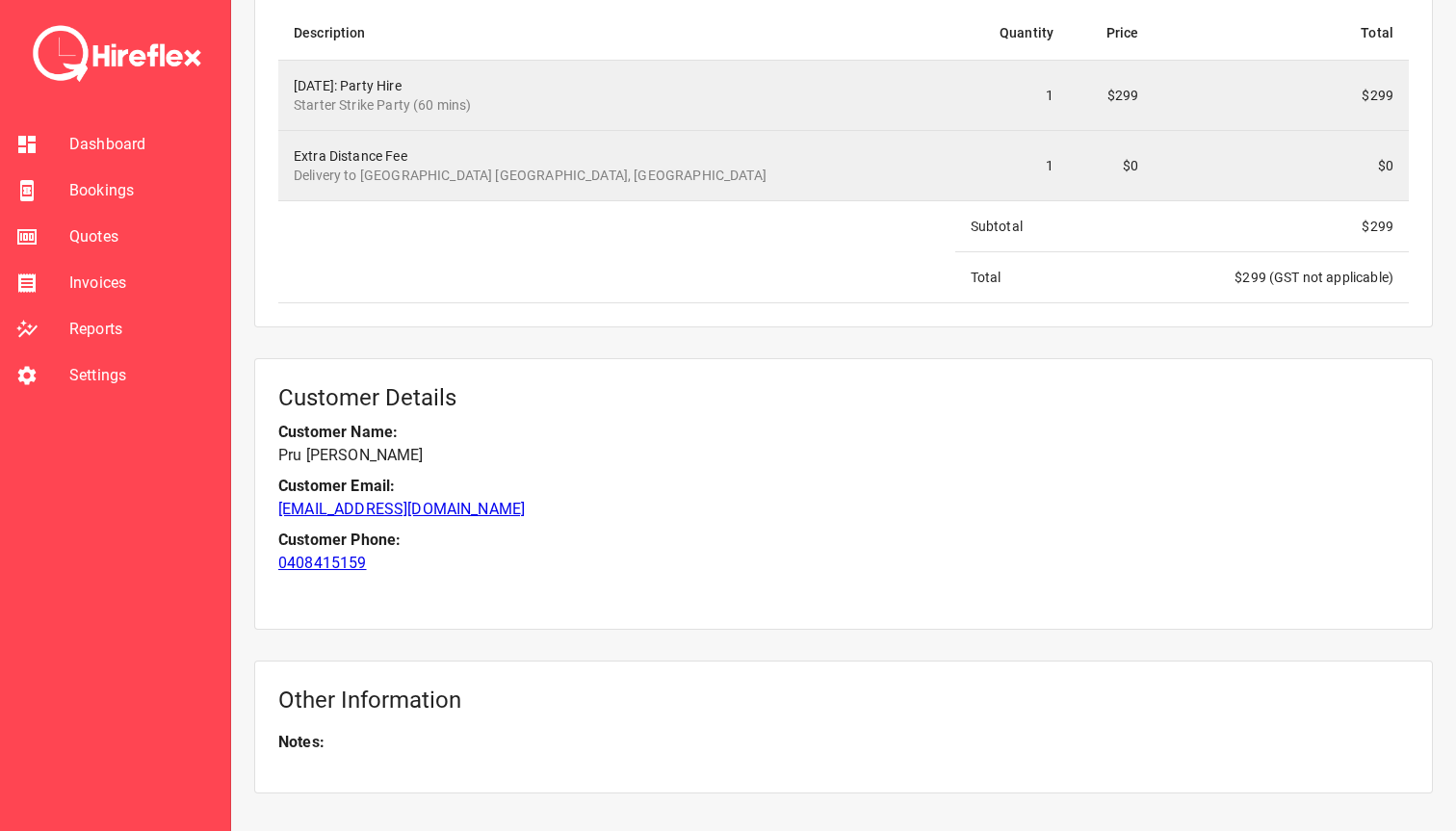
scroll to position [1852, 0]
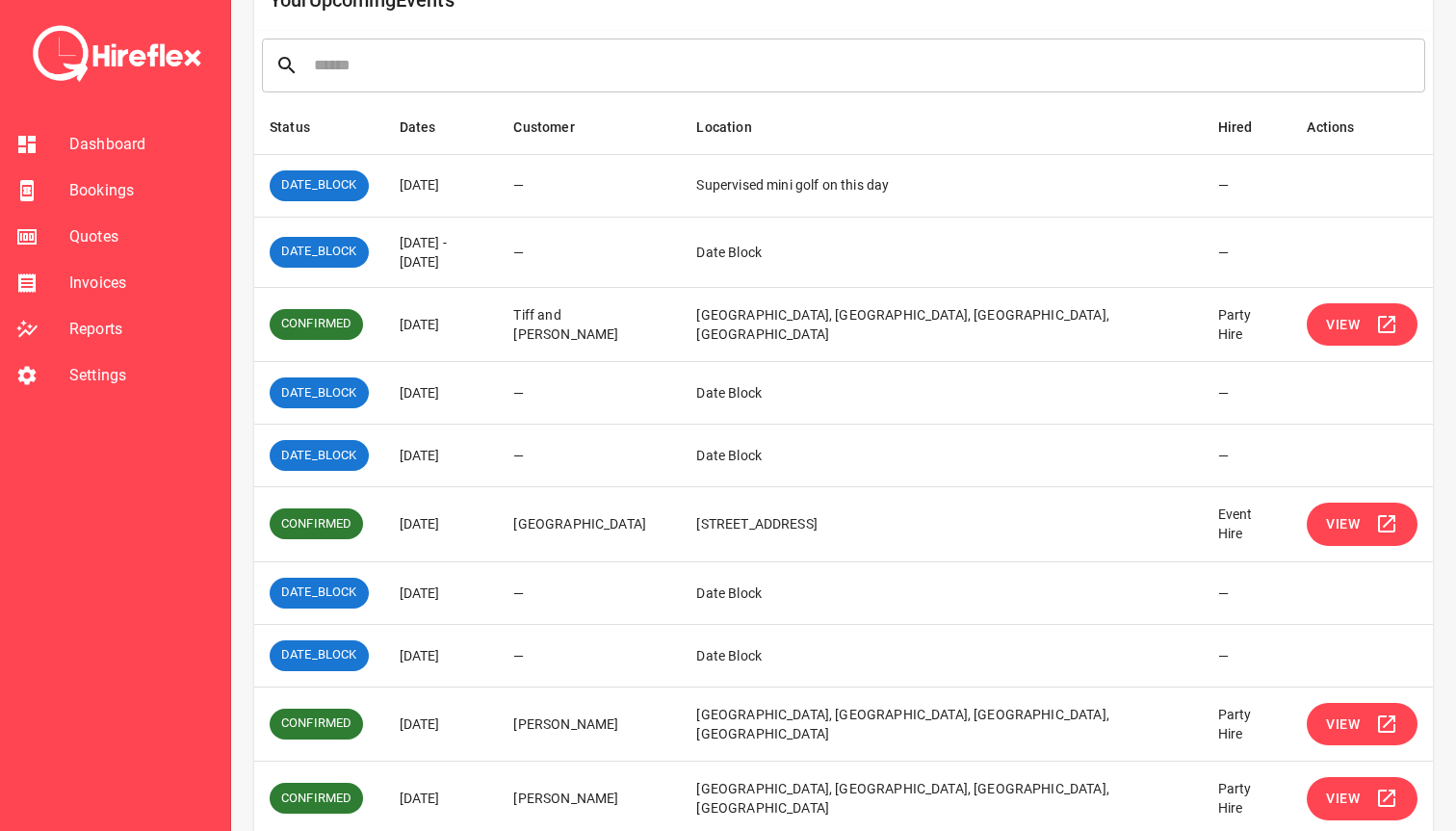
scroll to position [308, 0]
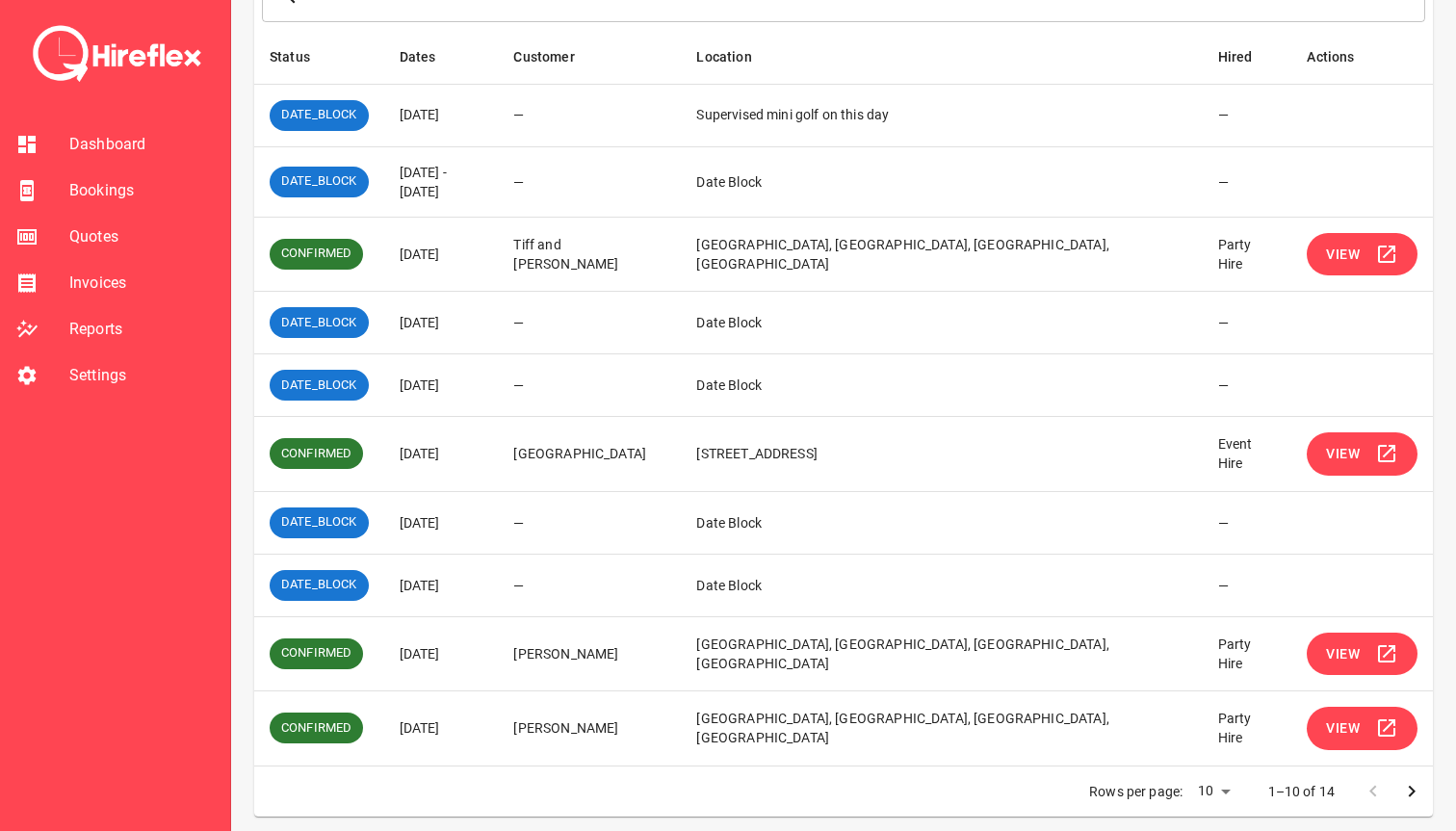
click at [1347, 727] on span "View" at bounding box center [1343, 728] width 34 height 24
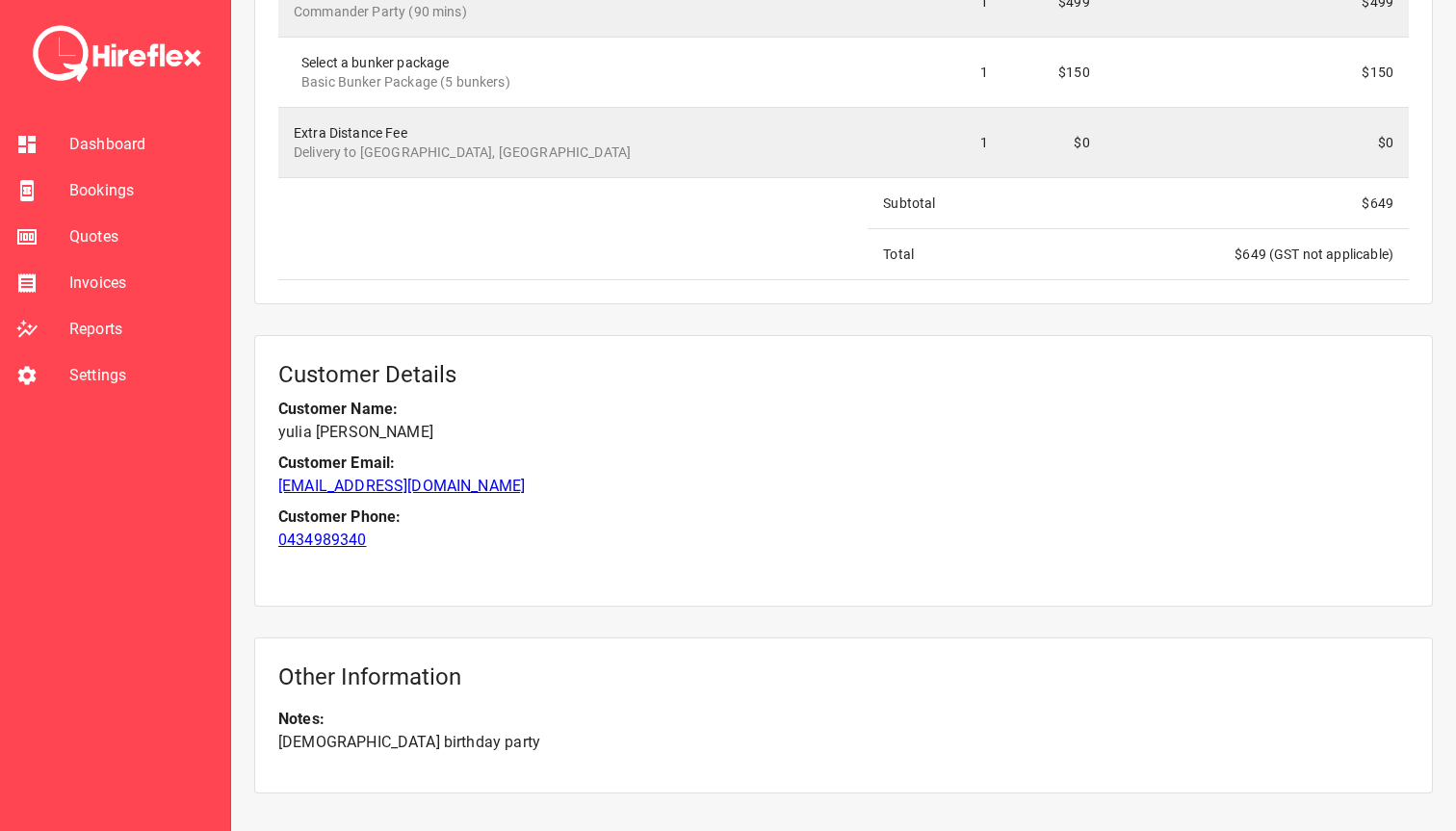
scroll to position [1945, 0]
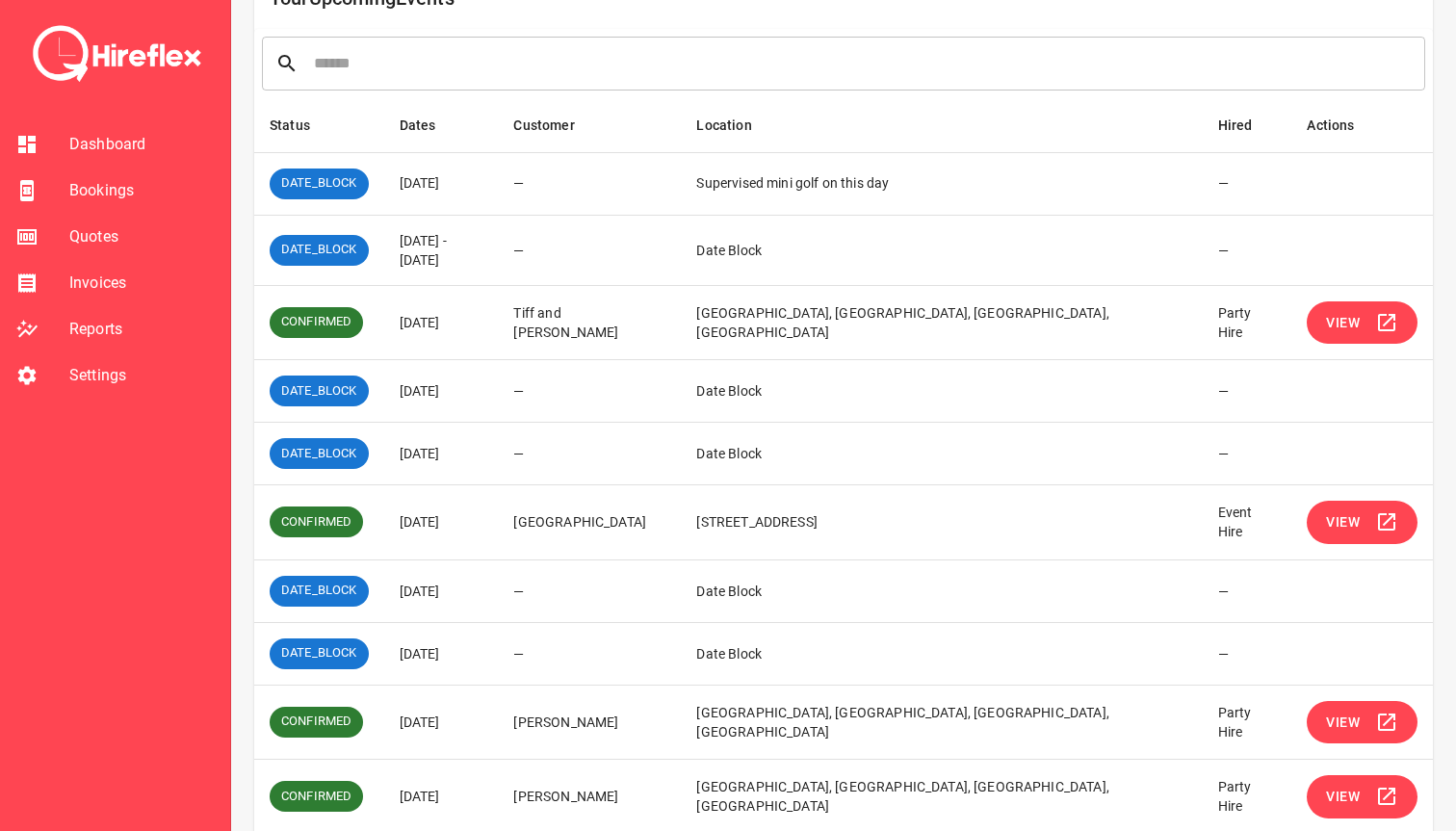
scroll to position [308, 0]
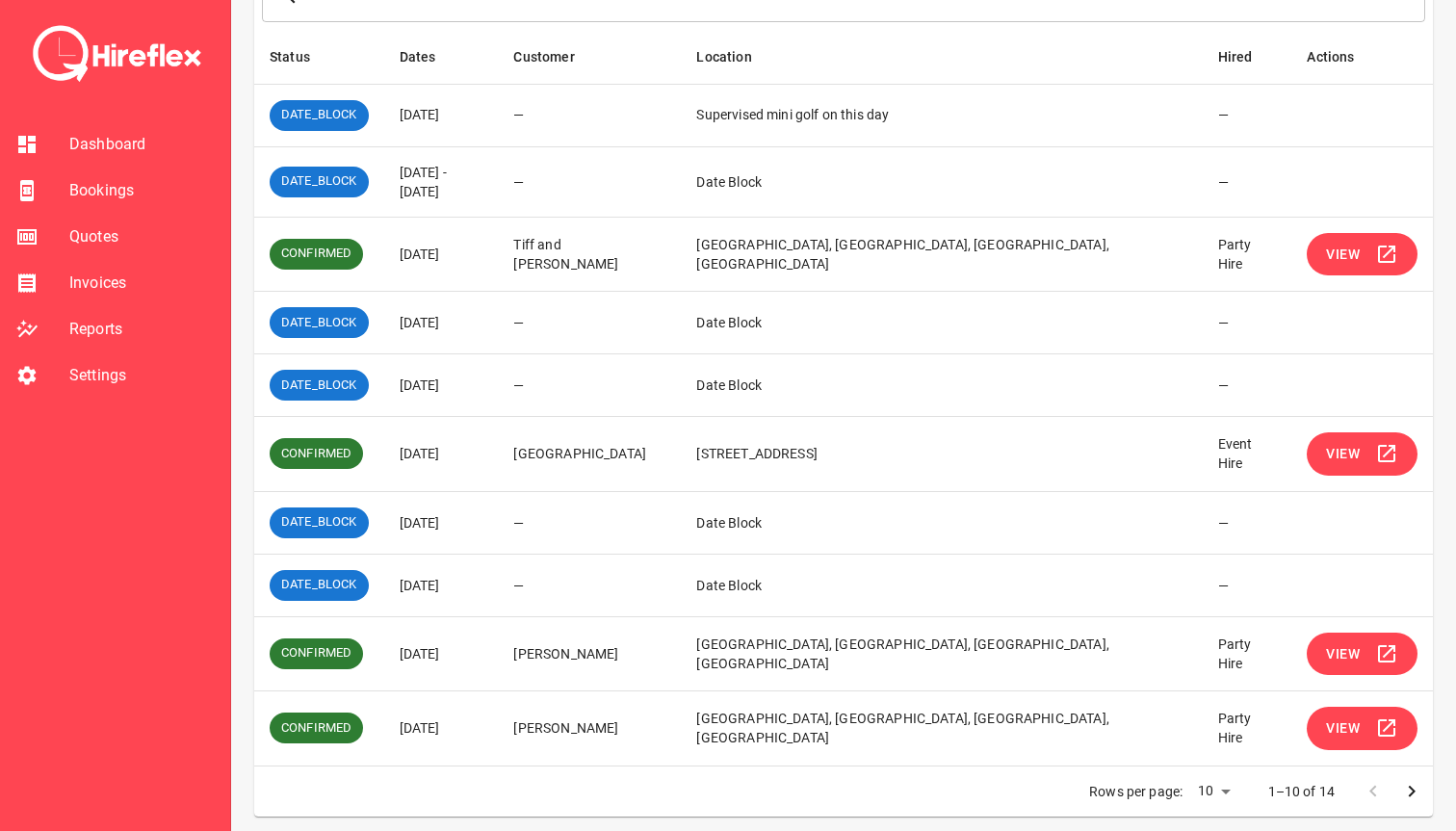
click at [1326, 722] on span "View" at bounding box center [1343, 728] width 34 height 24
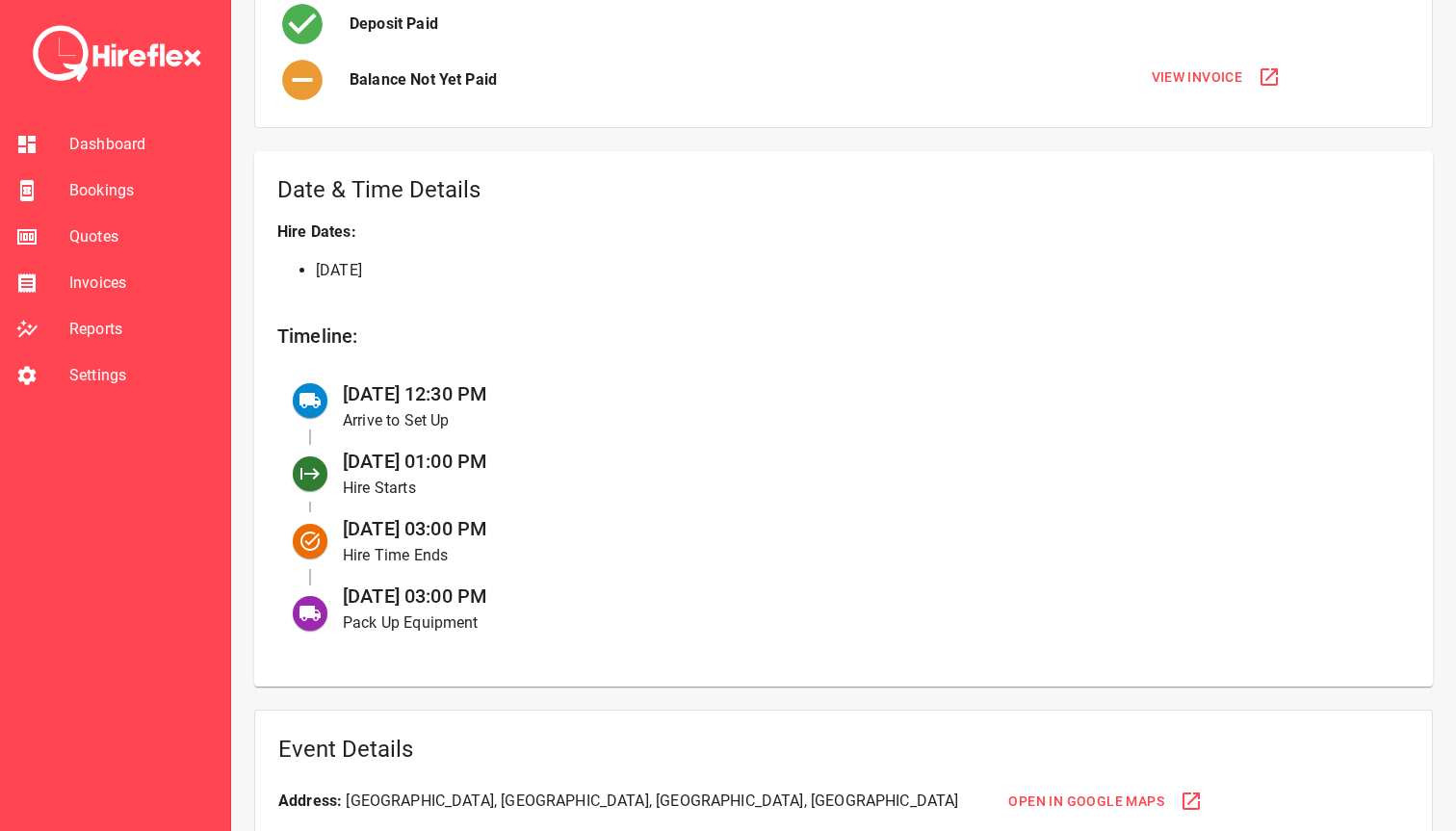
scroll to position [547, 0]
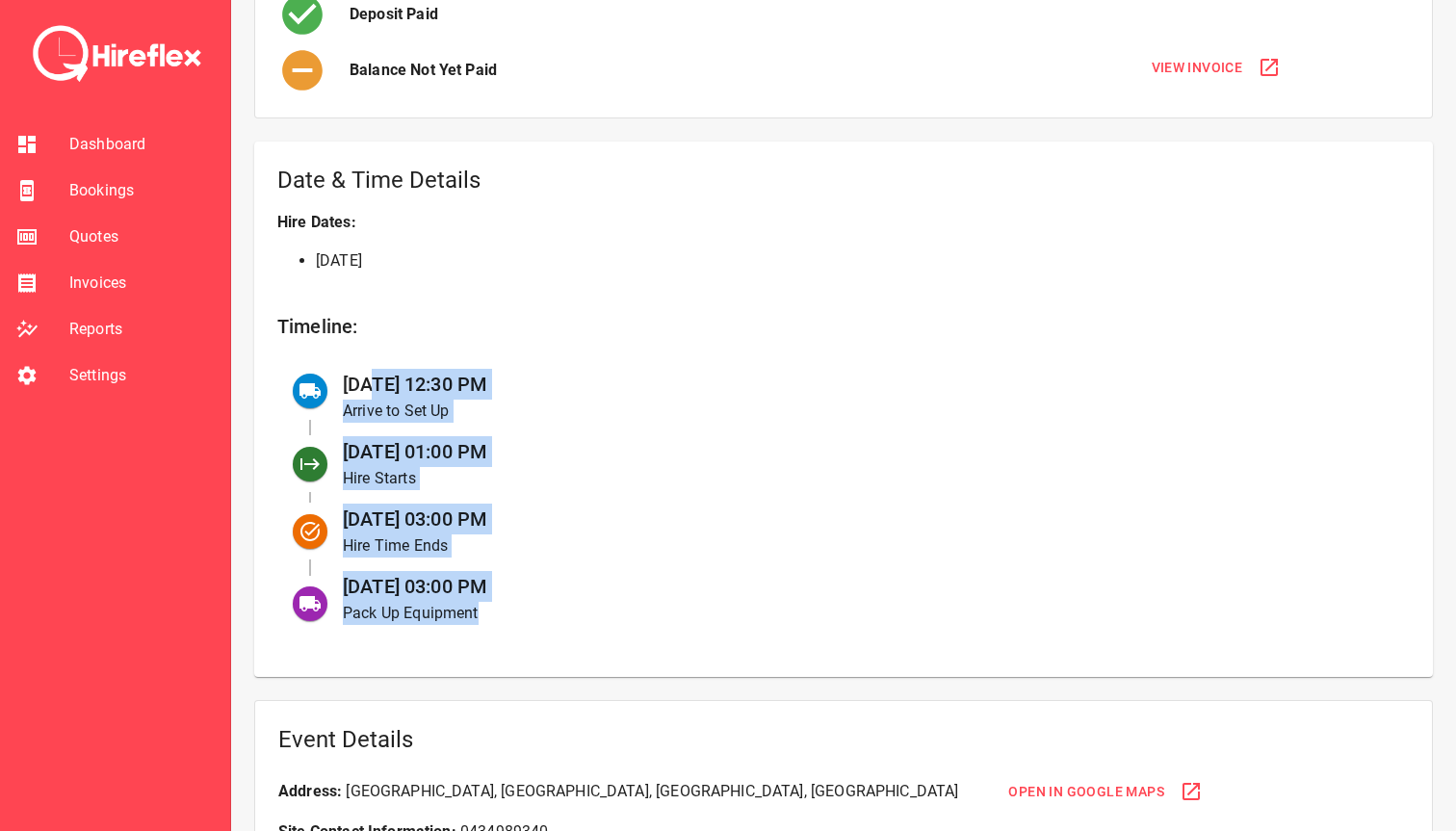
drag, startPoint x: 402, startPoint y: 382, endPoint x: 551, endPoint y: 632, distance: 291.0
click at [551, 632] on ul "04 Oct at 12:30 PM Arrive to Set Up 04 Oct at 01:00 PM Hire Starts 04 Oct at 03…" at bounding box center [843, 498] width 1132 height 281
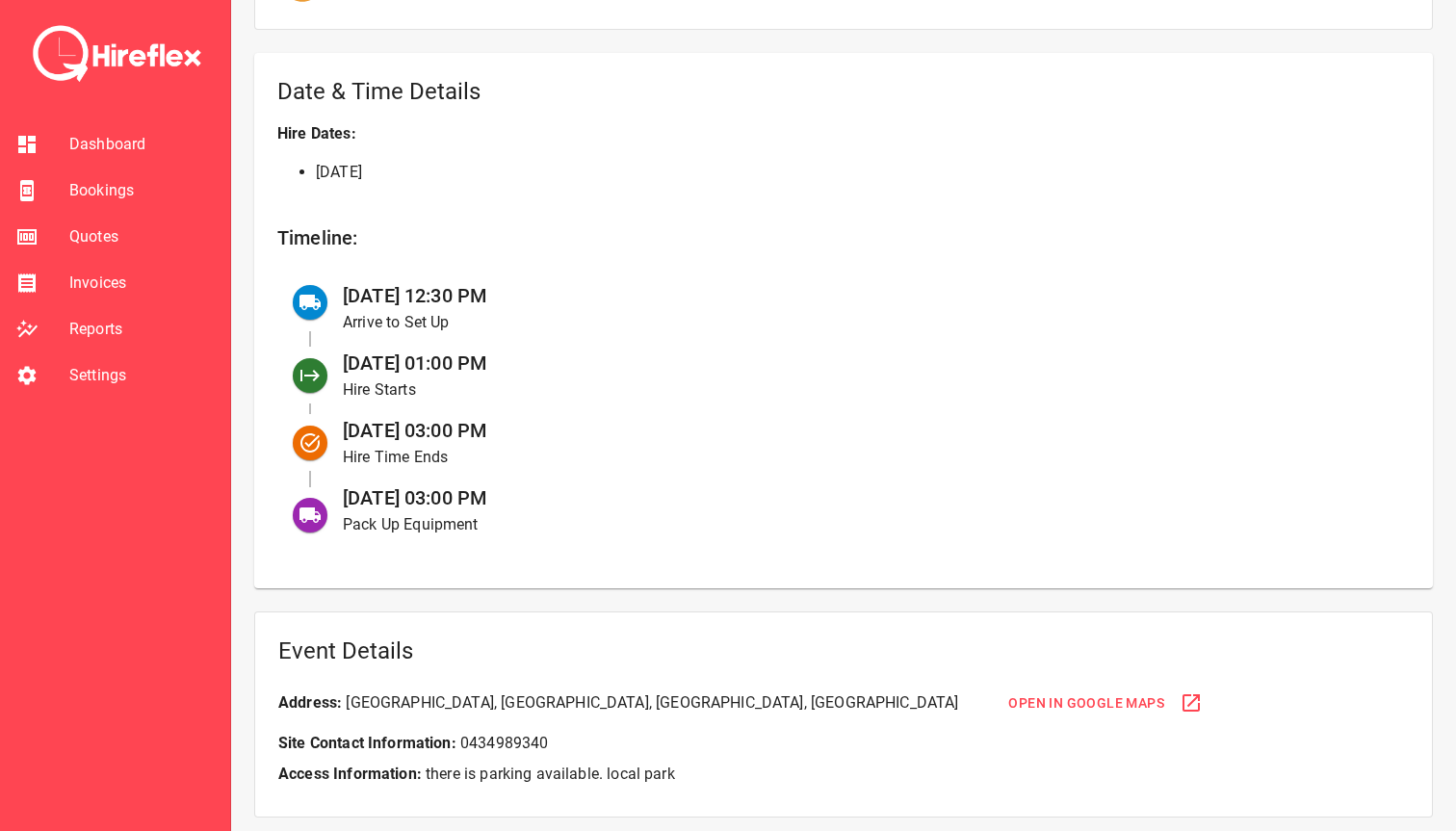
scroll to position [649, 0]
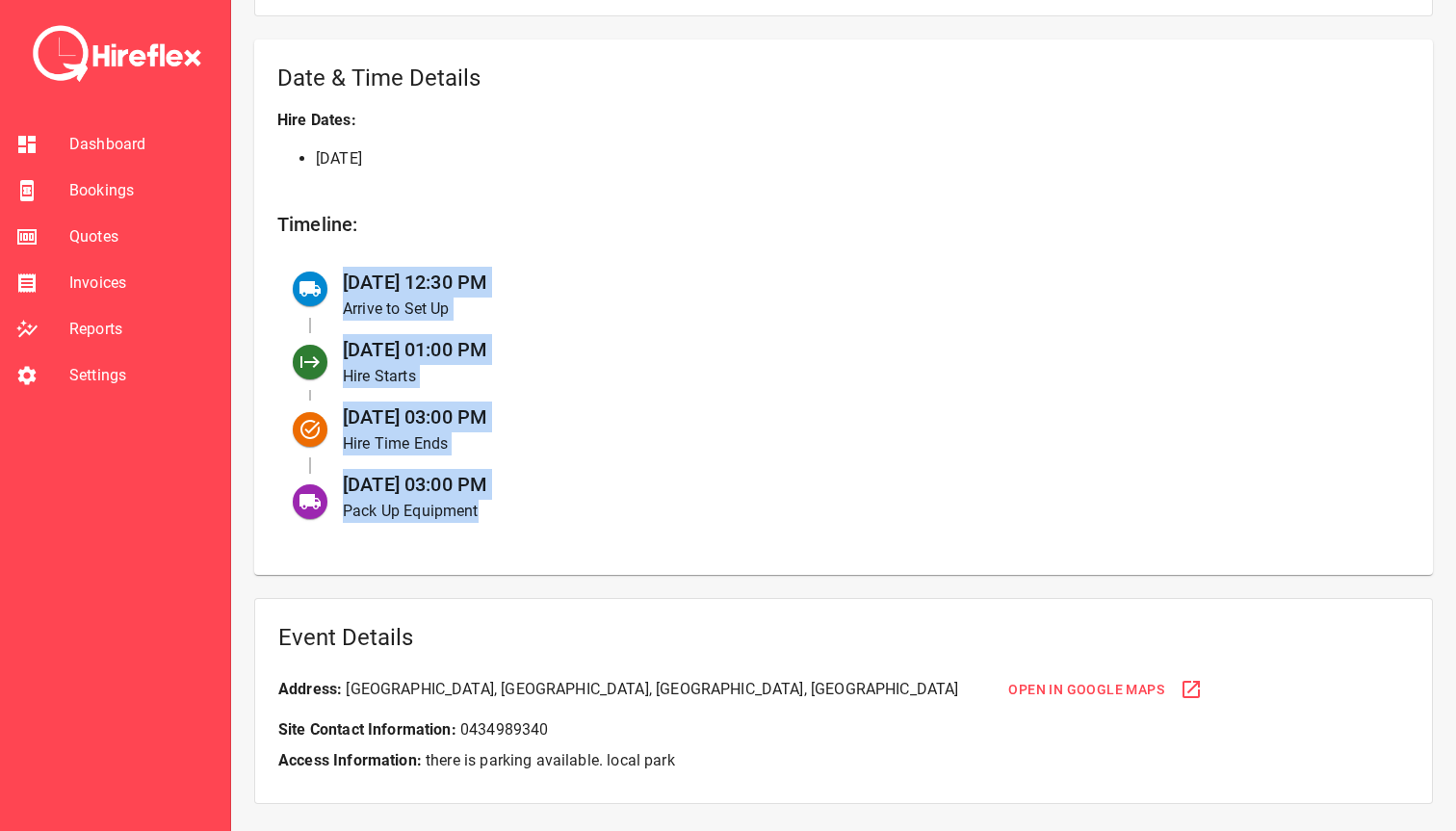
drag, startPoint x: 510, startPoint y: 520, endPoint x: 341, endPoint y: 276, distance: 296.8
click at [341, 276] on ul "04 Oct at 12:30 PM Arrive to Set Up 04 Oct at 01:00 PM Hire Starts 04 Oct at 03…" at bounding box center [843, 396] width 1132 height 281
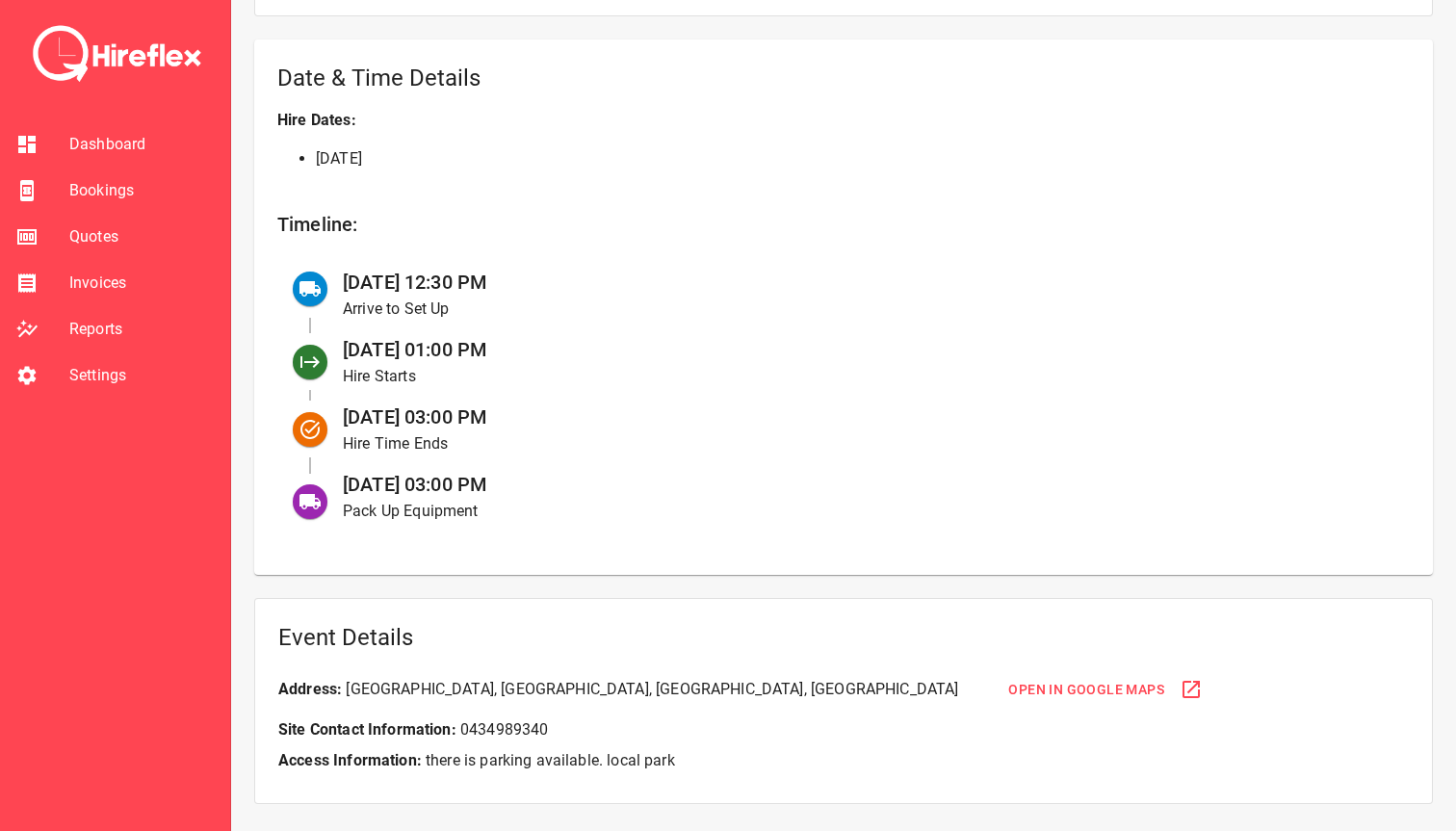
click at [639, 436] on p "Hire Time Ends" at bounding box center [860, 443] width 1036 height 23
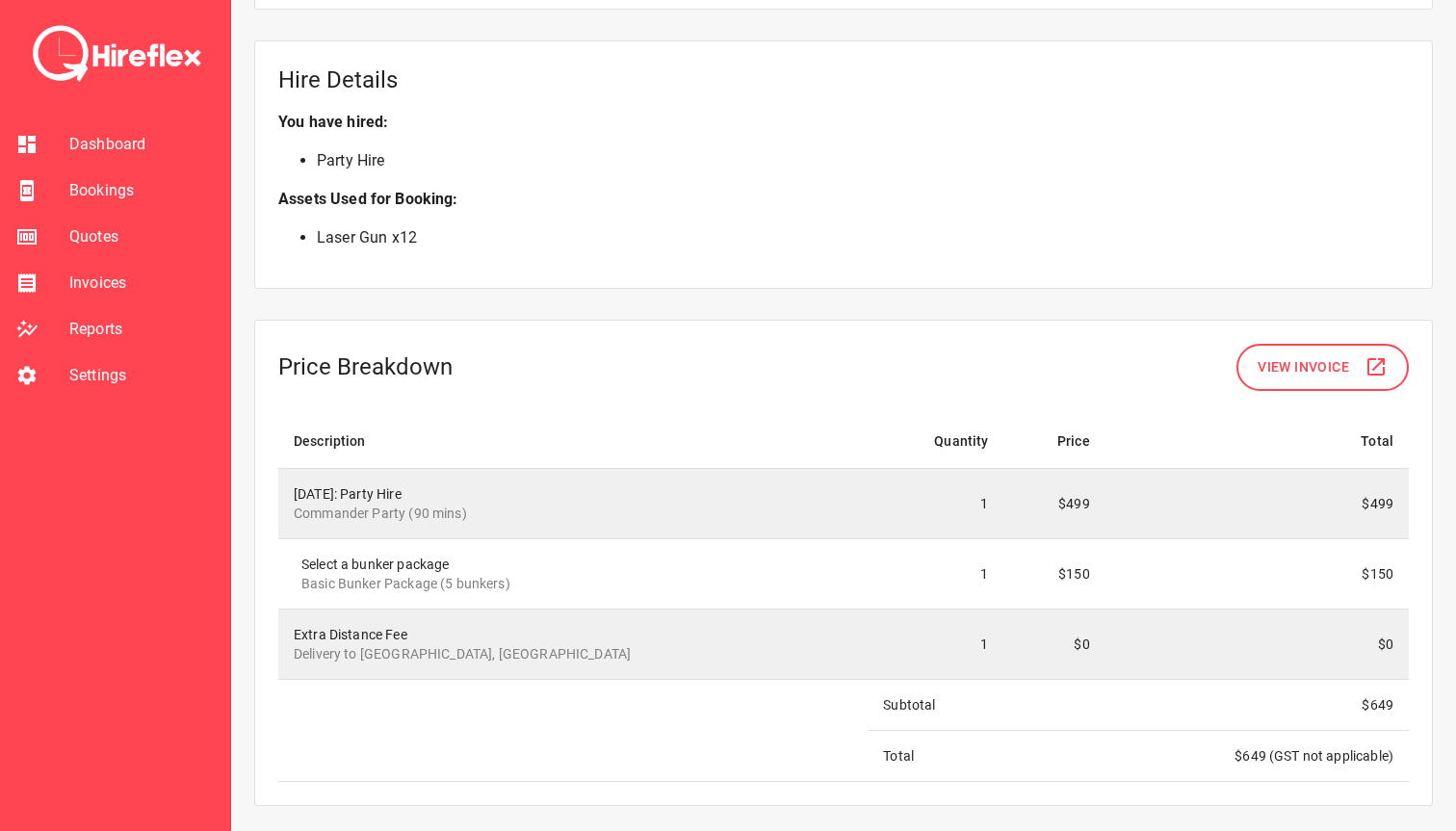
scroll to position [1447, 0]
